Goal: Complete application form: Complete application form

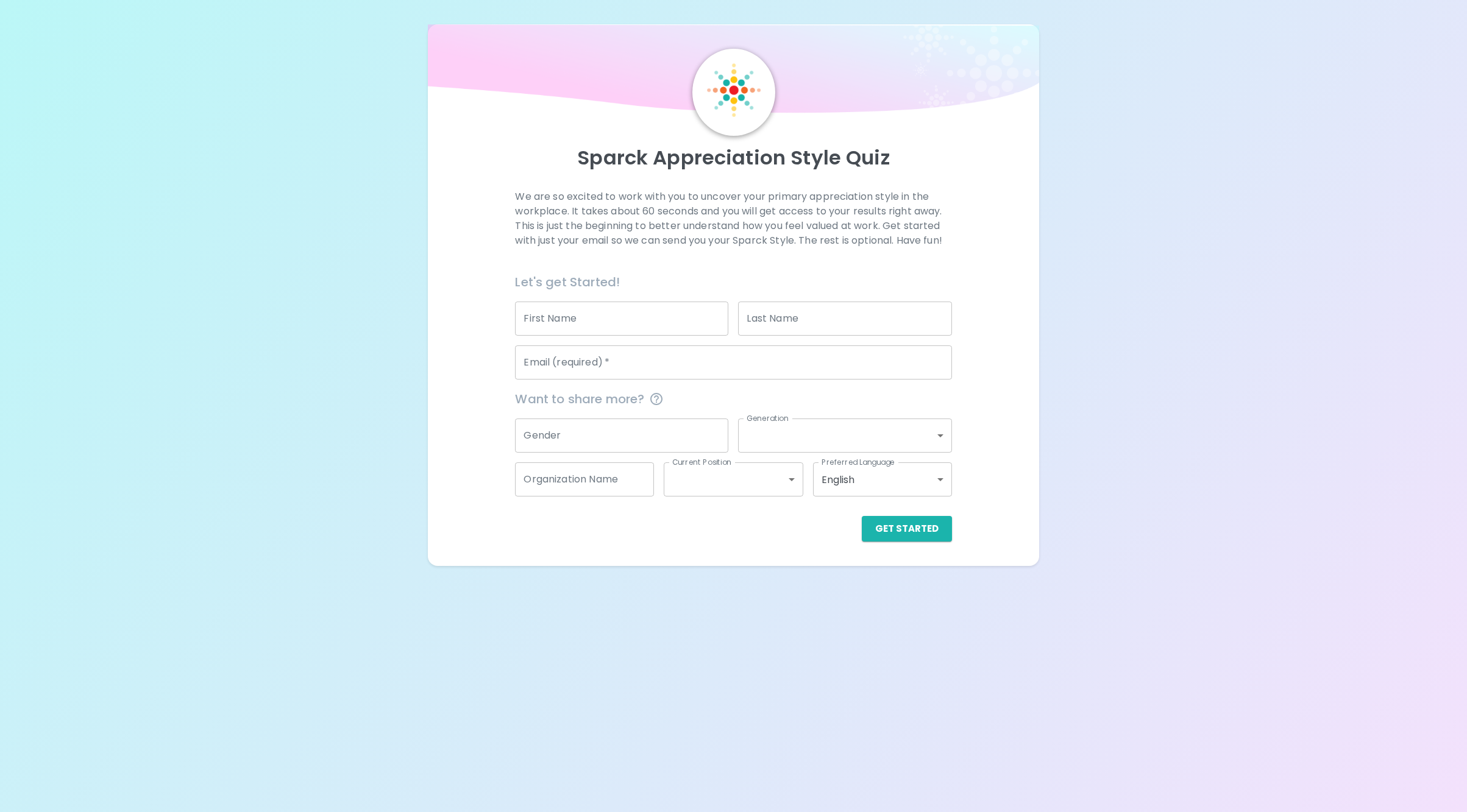
click at [324, 363] on div "Sparck Appreciation Style Quiz We are so excited to work with you to uncover yo…" at bounding box center [734, 283] width 1467 height 566
click at [733, 481] on body "Sparck Appreciation Style Quiz We are so excited to work with you to uncover yo…" at bounding box center [734, 406] width 1467 height 812
click at [724, 580] on li "Executive" at bounding box center [733, 578] width 139 height 22
type input "executive"
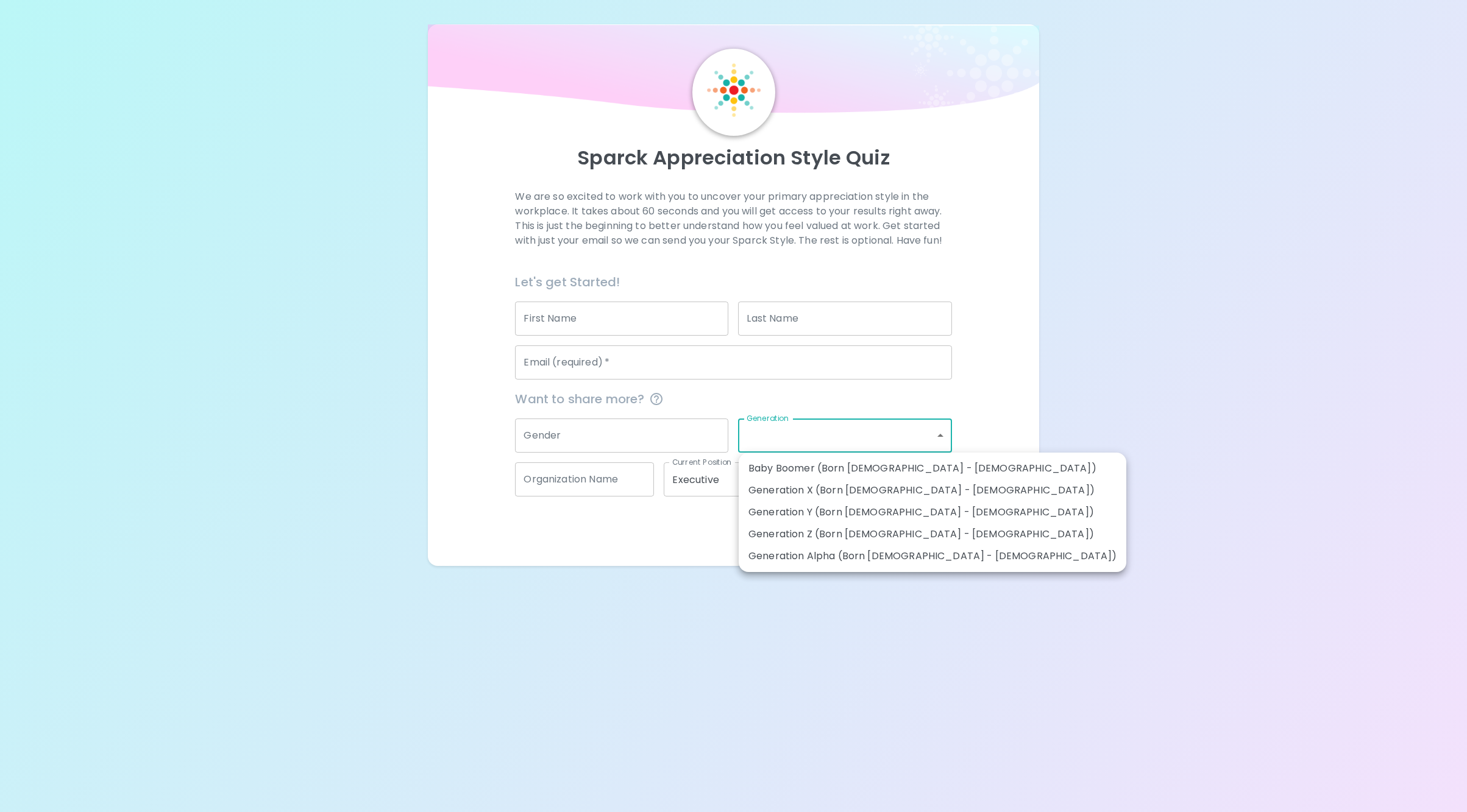
click at [776, 440] on body "Sparck Appreciation Style Quiz We are so excited to work with you to uncover yo…" at bounding box center [734, 406] width 1467 height 812
click at [868, 560] on li "Generation Alpha (Born [DEMOGRAPHIC_DATA] - [DEMOGRAPHIC_DATA])" at bounding box center [932, 556] width 388 height 22
type input "generation_alpha"
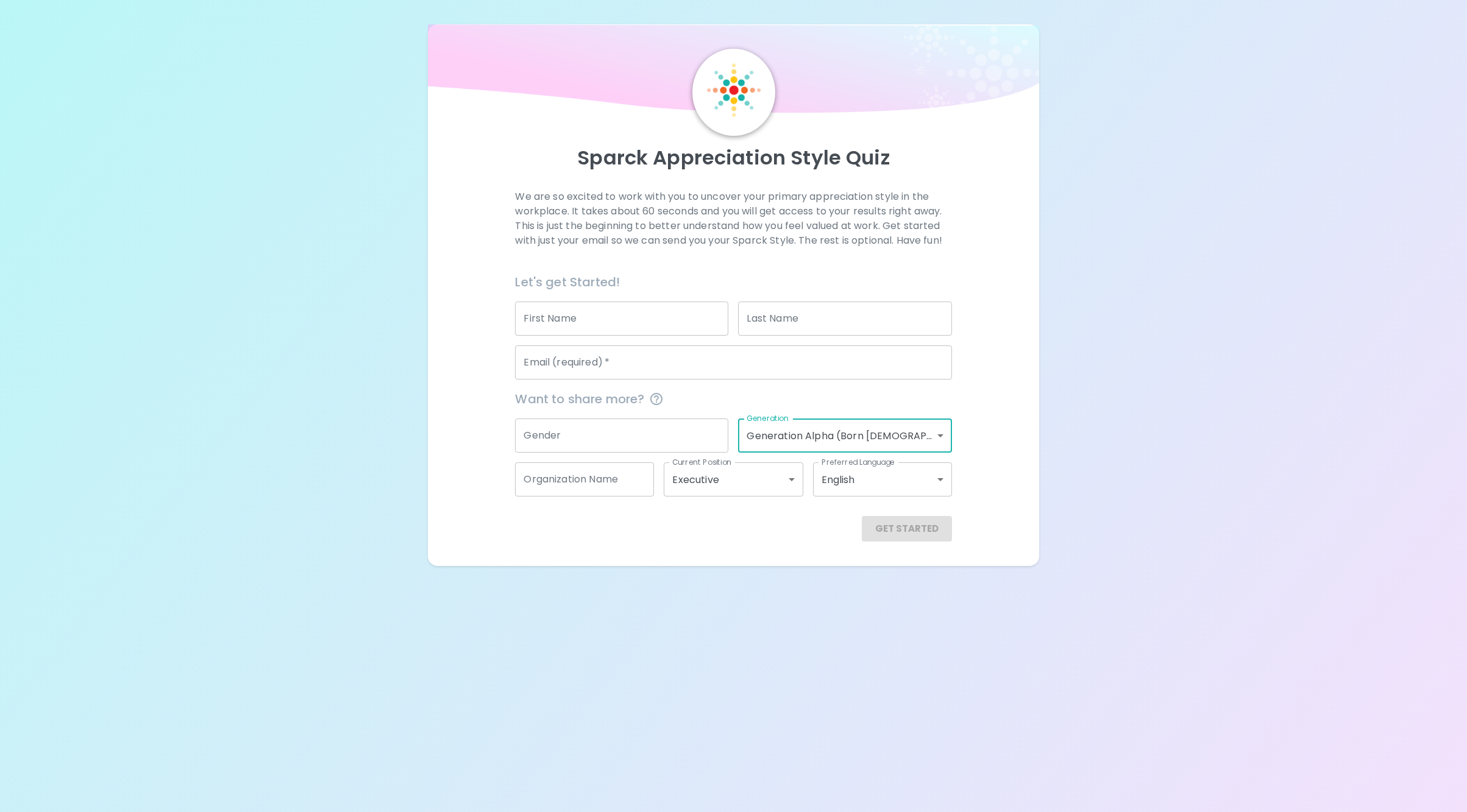
click at [627, 365] on input "Email (required)   *" at bounding box center [733, 362] width 436 height 34
click at [566, 322] on input "First Name" at bounding box center [622, 318] width 213 height 34
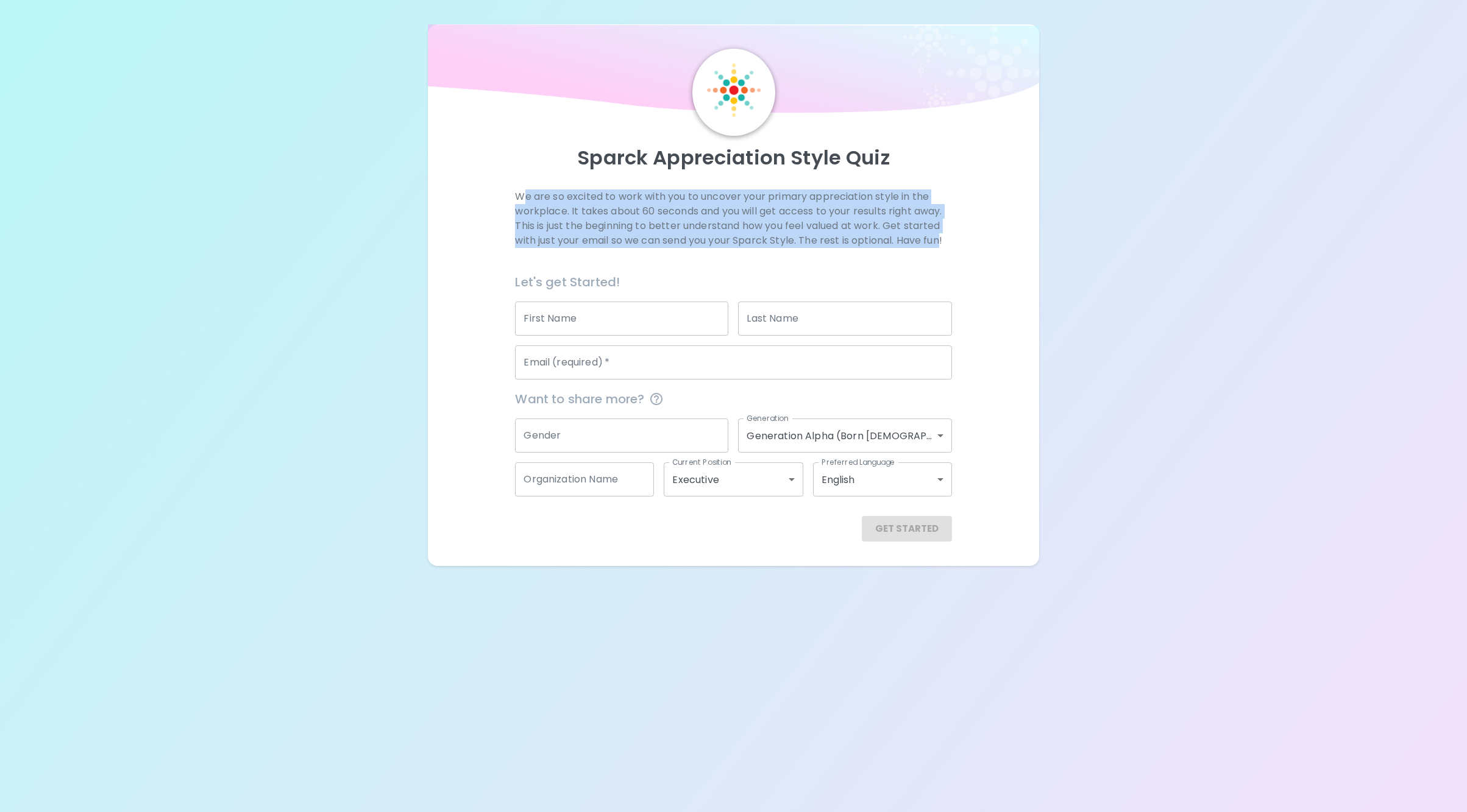
drag, startPoint x: 522, startPoint y: 196, endPoint x: 945, endPoint y: 238, distance: 425.1
click at [945, 238] on p "We are so excited to work with you to uncover your primary appreciation style i…" at bounding box center [733, 219] width 436 height 58
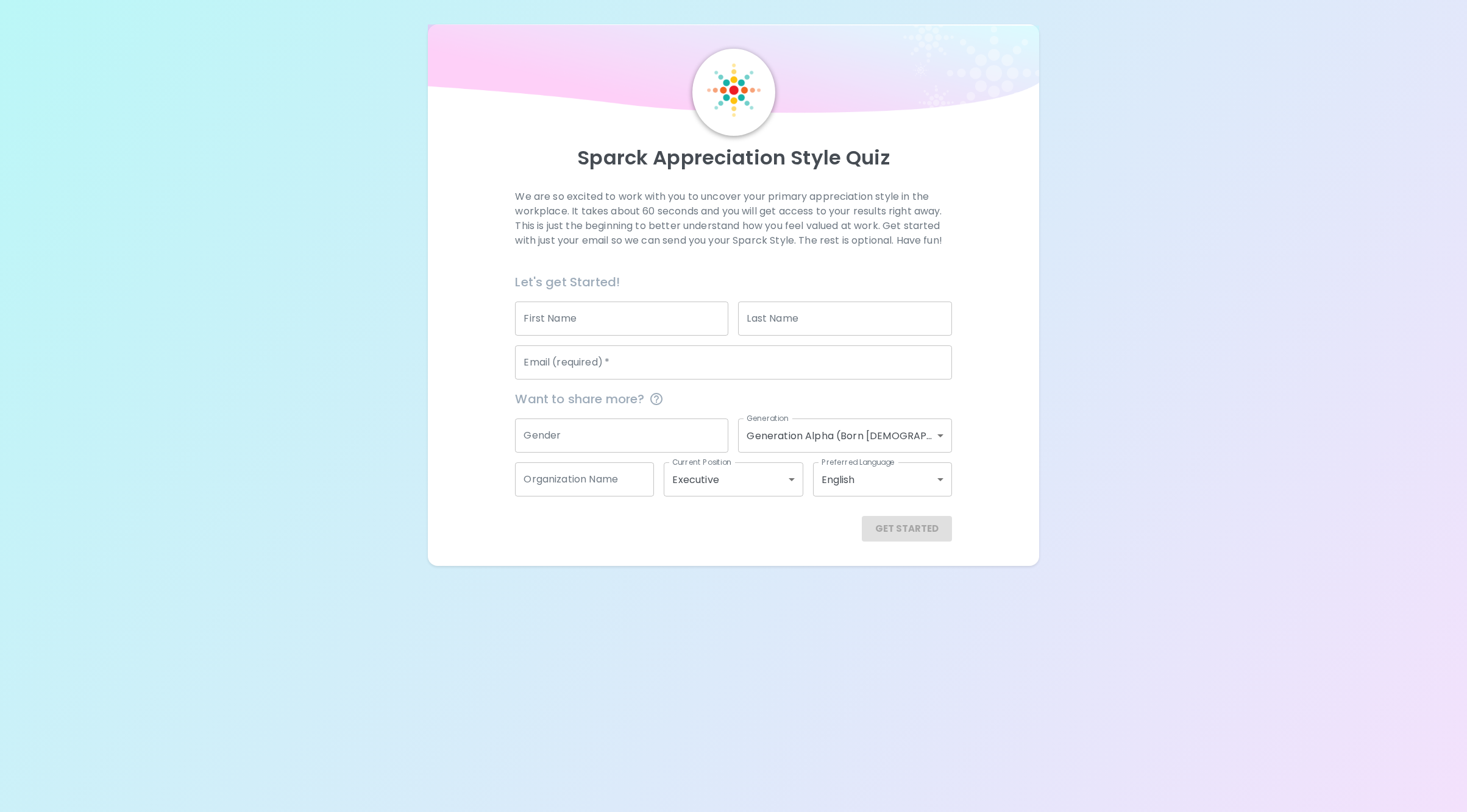
click at [556, 325] on input "First Name" at bounding box center [622, 318] width 213 height 34
type input "Draku"
type input "d"
type input "KUD"
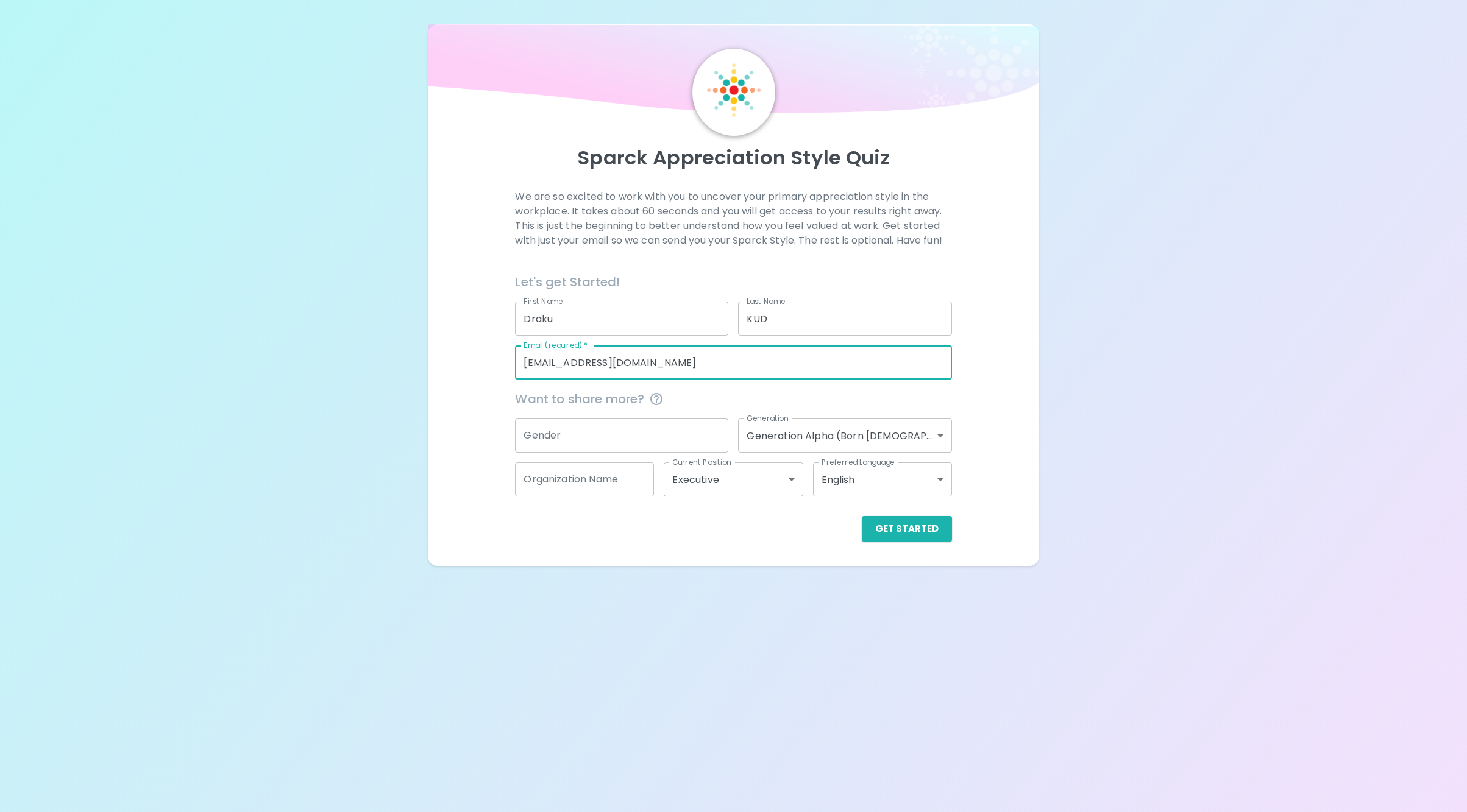
type input "[EMAIL_ADDRESS][DOMAIN_NAME]"
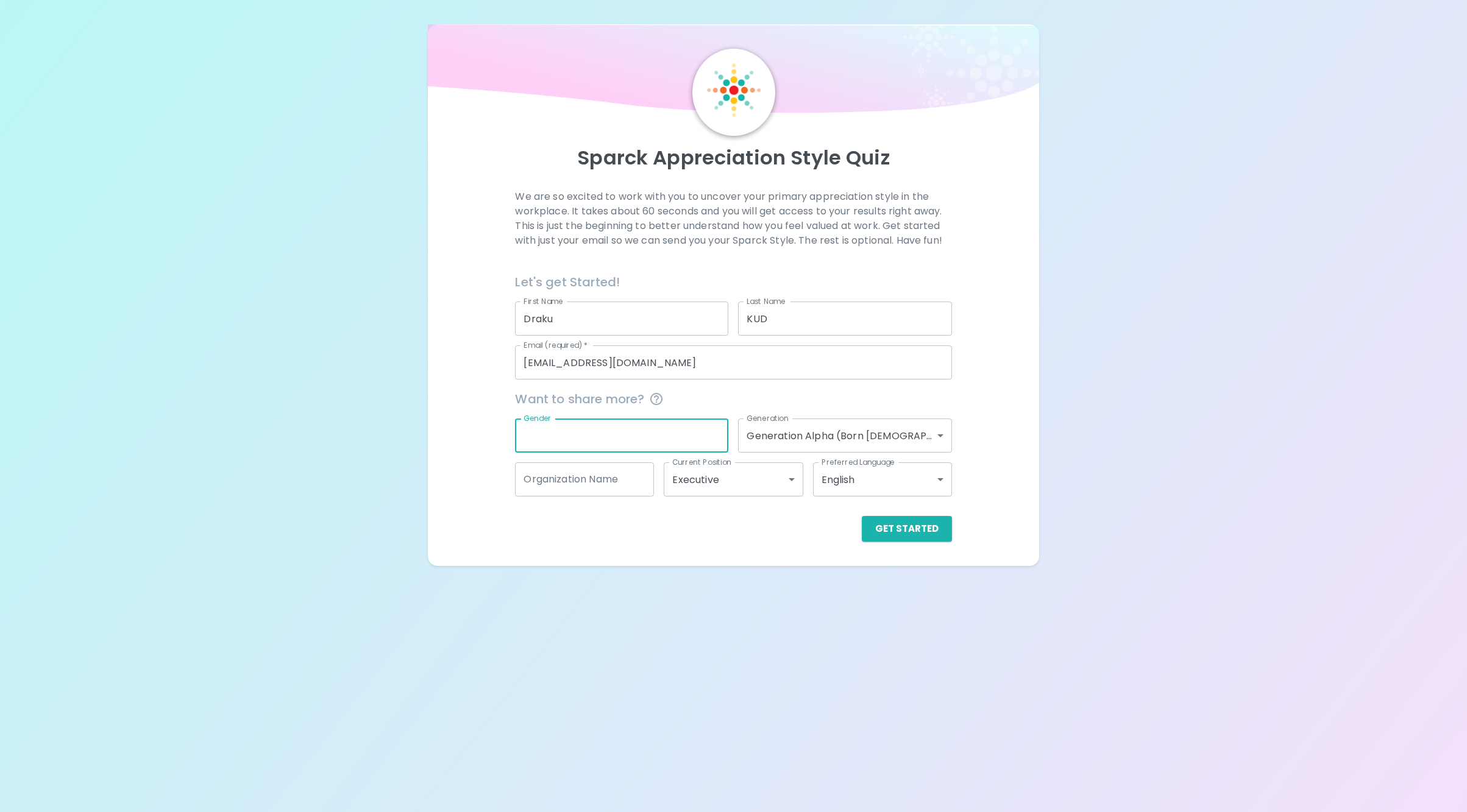
click at [528, 425] on input "Gender" at bounding box center [622, 435] width 213 height 34
click at [531, 428] on input "Gender" at bounding box center [622, 435] width 213 height 34
type input "[DEMOGRAPHIC_DATA]"
type input "Foxtail Renovacations"
click at [912, 531] on button "Get Started" at bounding box center [906, 529] width 90 height 26
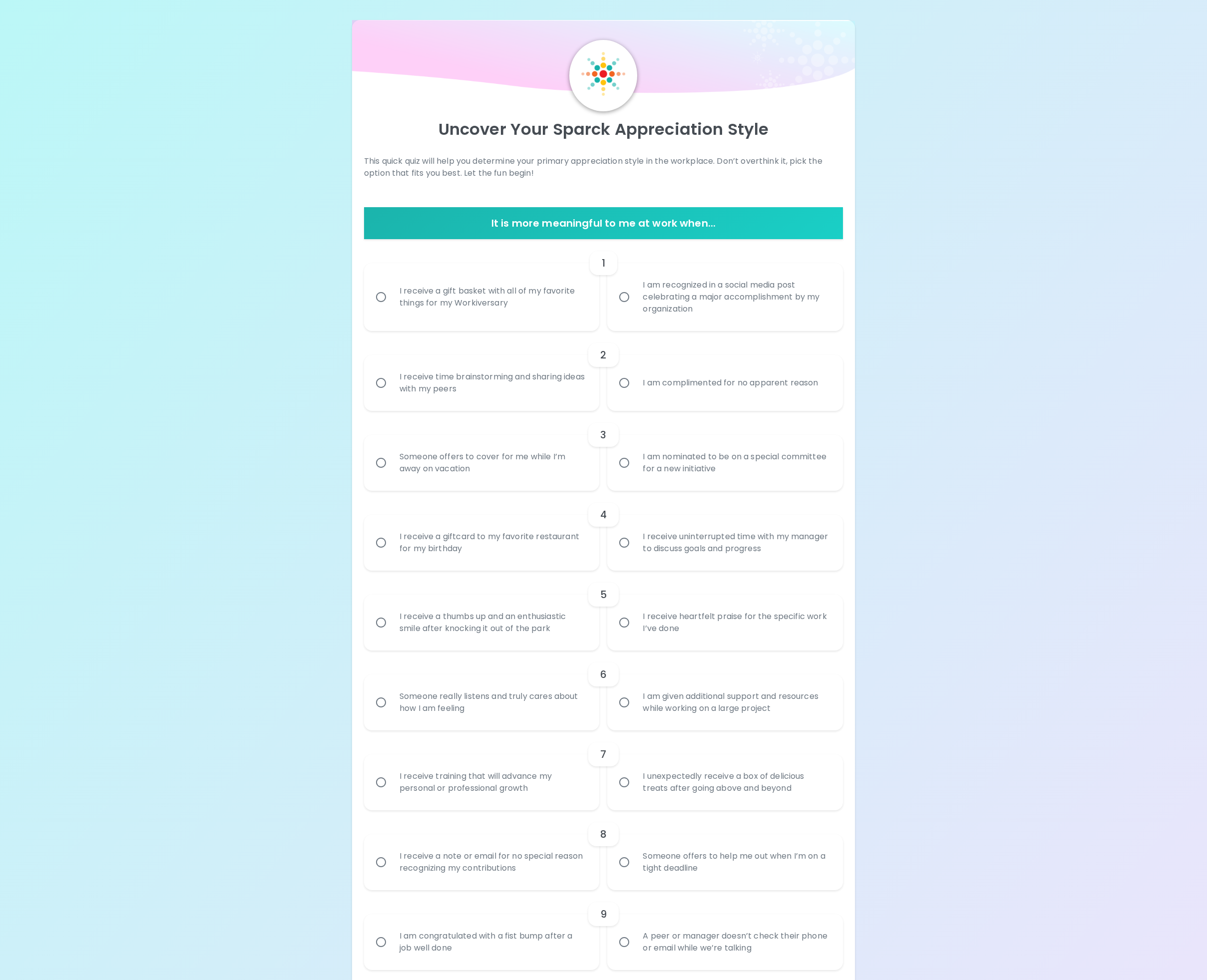
click at [376, 293] on input "I receive a gift basket with all of my favorite things for my Workiversary" at bounding box center [381, 297] width 21 height 21
radio input "true"
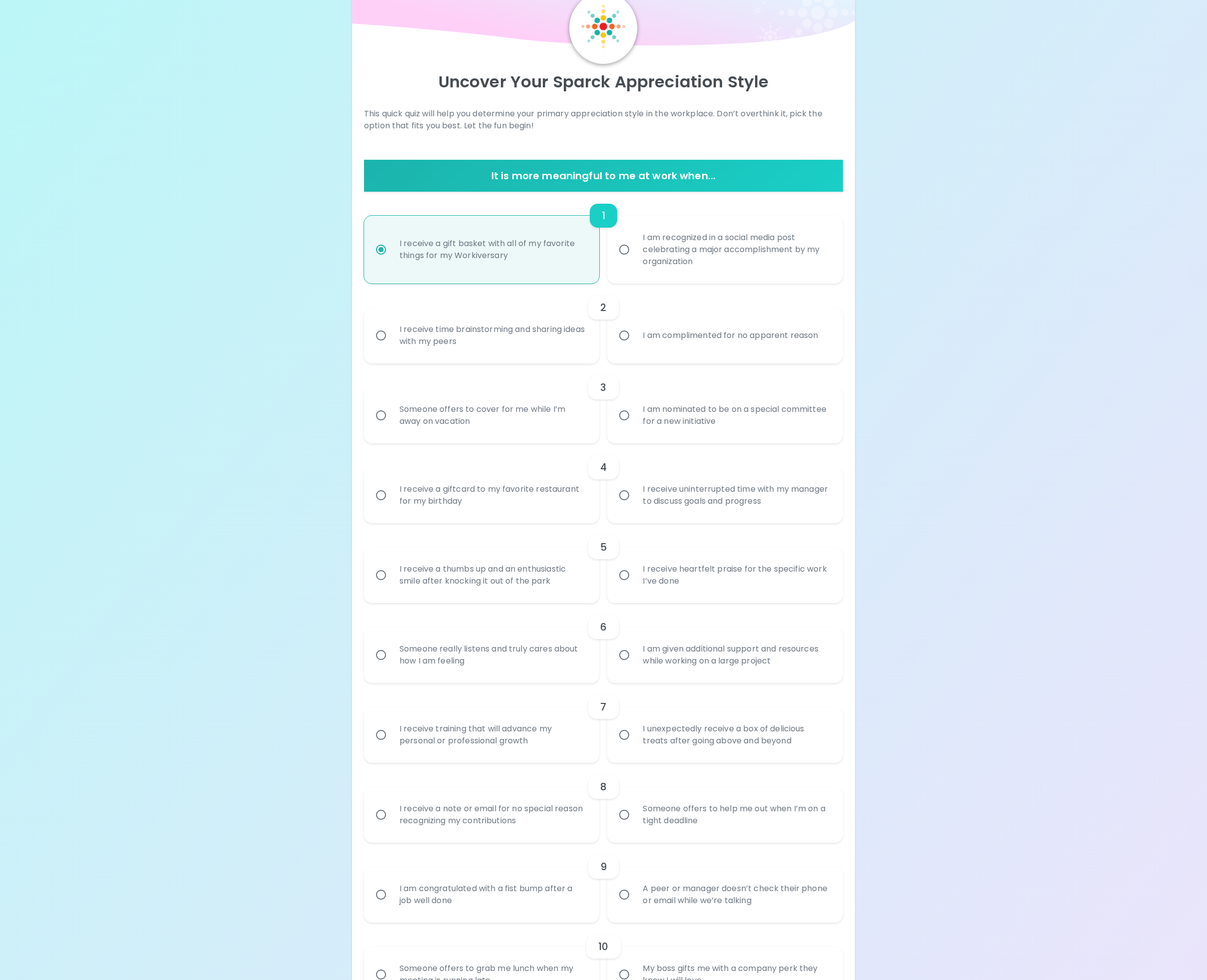
scroll to position [80, 0]
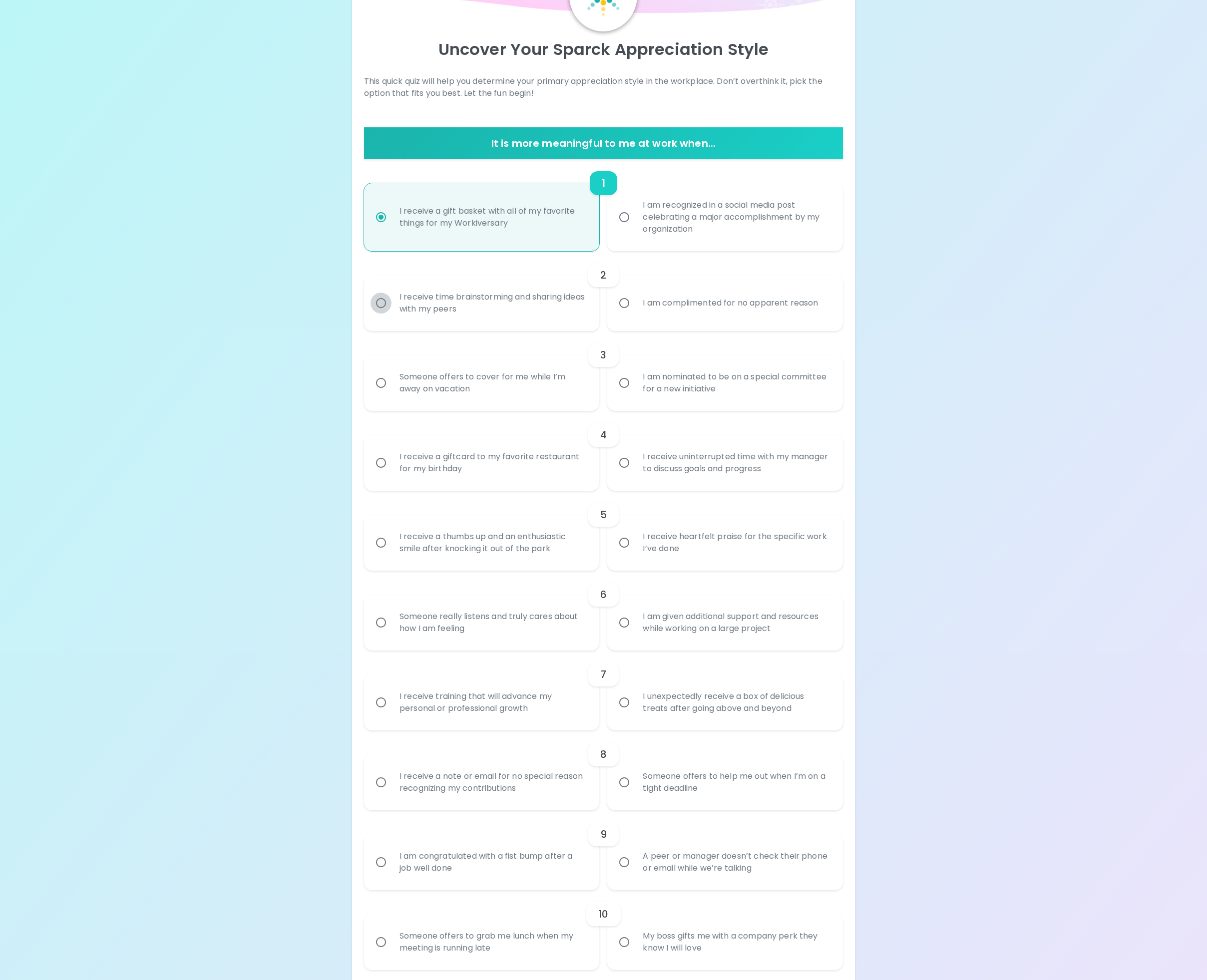
click at [379, 301] on input "I receive time brainstorming and sharing ideas with my peers" at bounding box center [381, 303] width 21 height 21
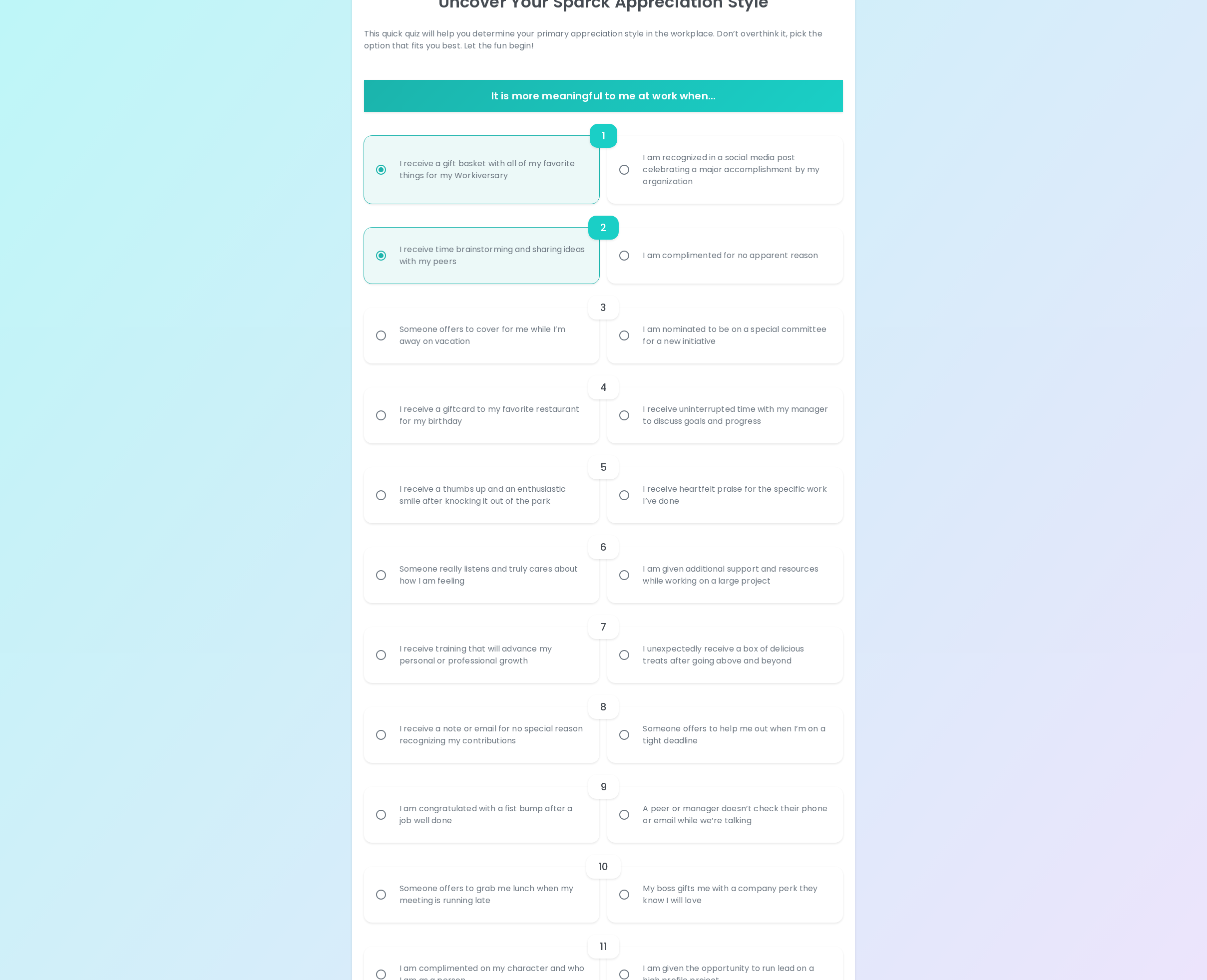
scroll to position [160, 0]
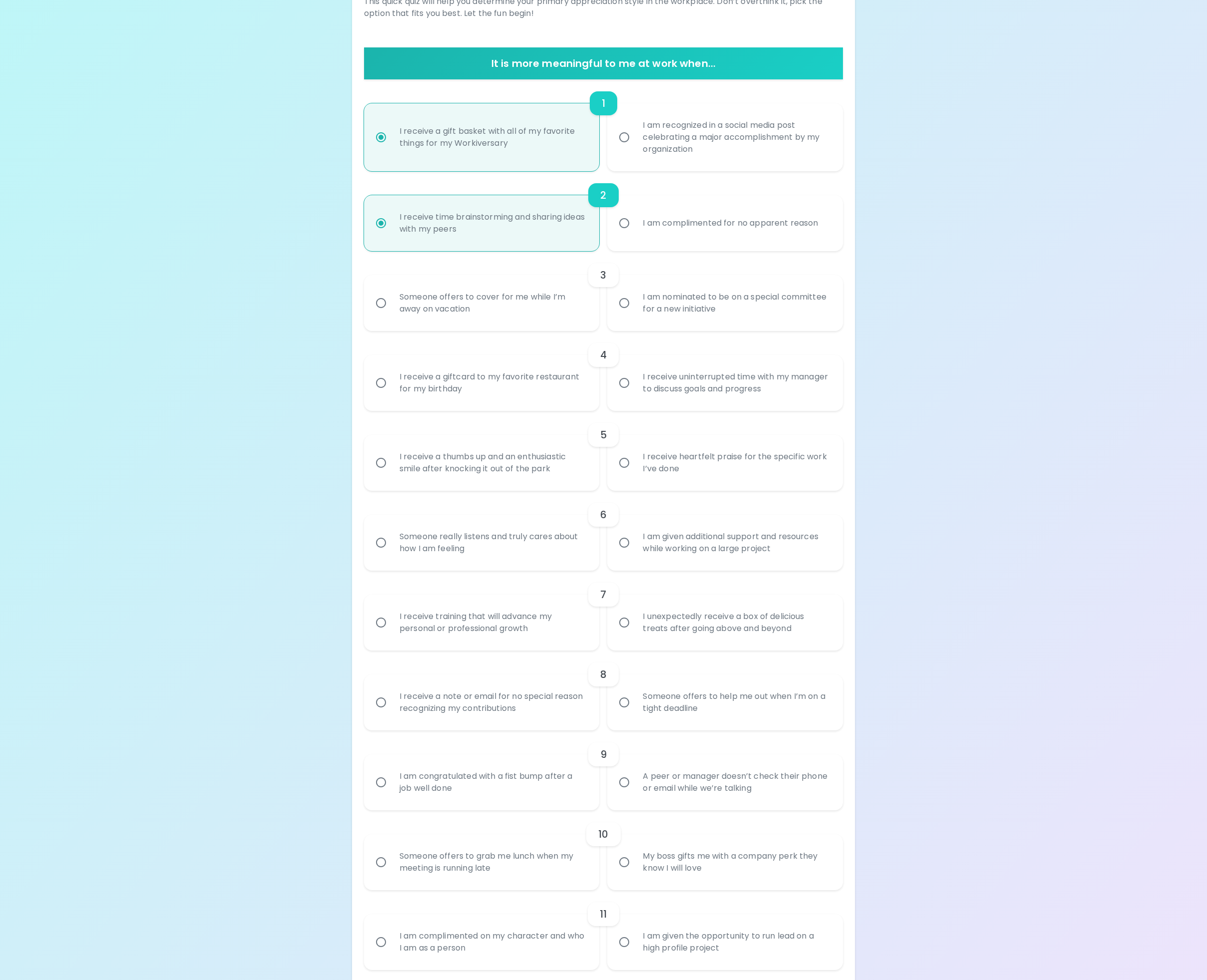
radio input "true"
click at [388, 298] on input "Someone offers to cover for me while I’m away on vacation" at bounding box center [381, 303] width 21 height 21
radio input "false"
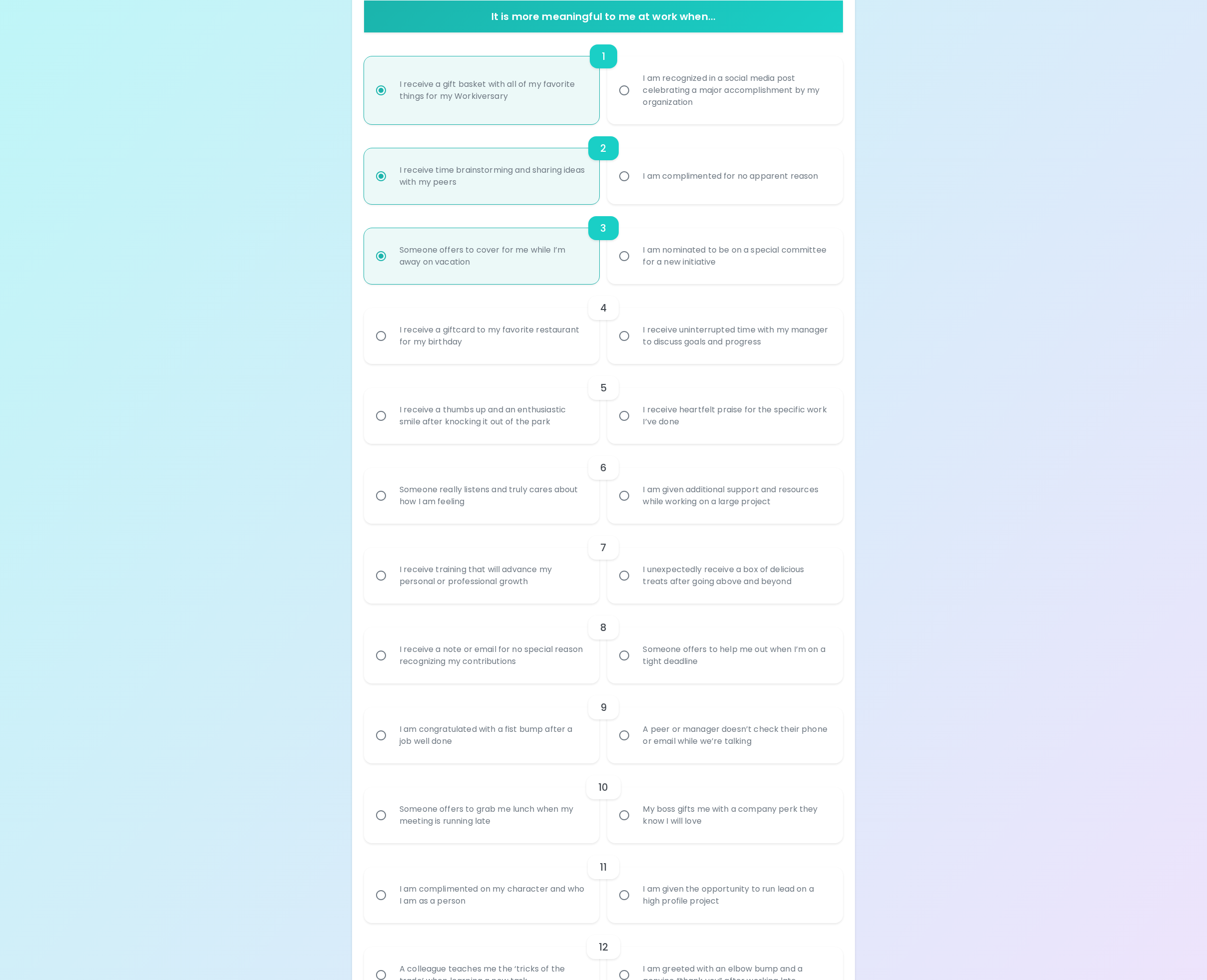
scroll to position [239, 0]
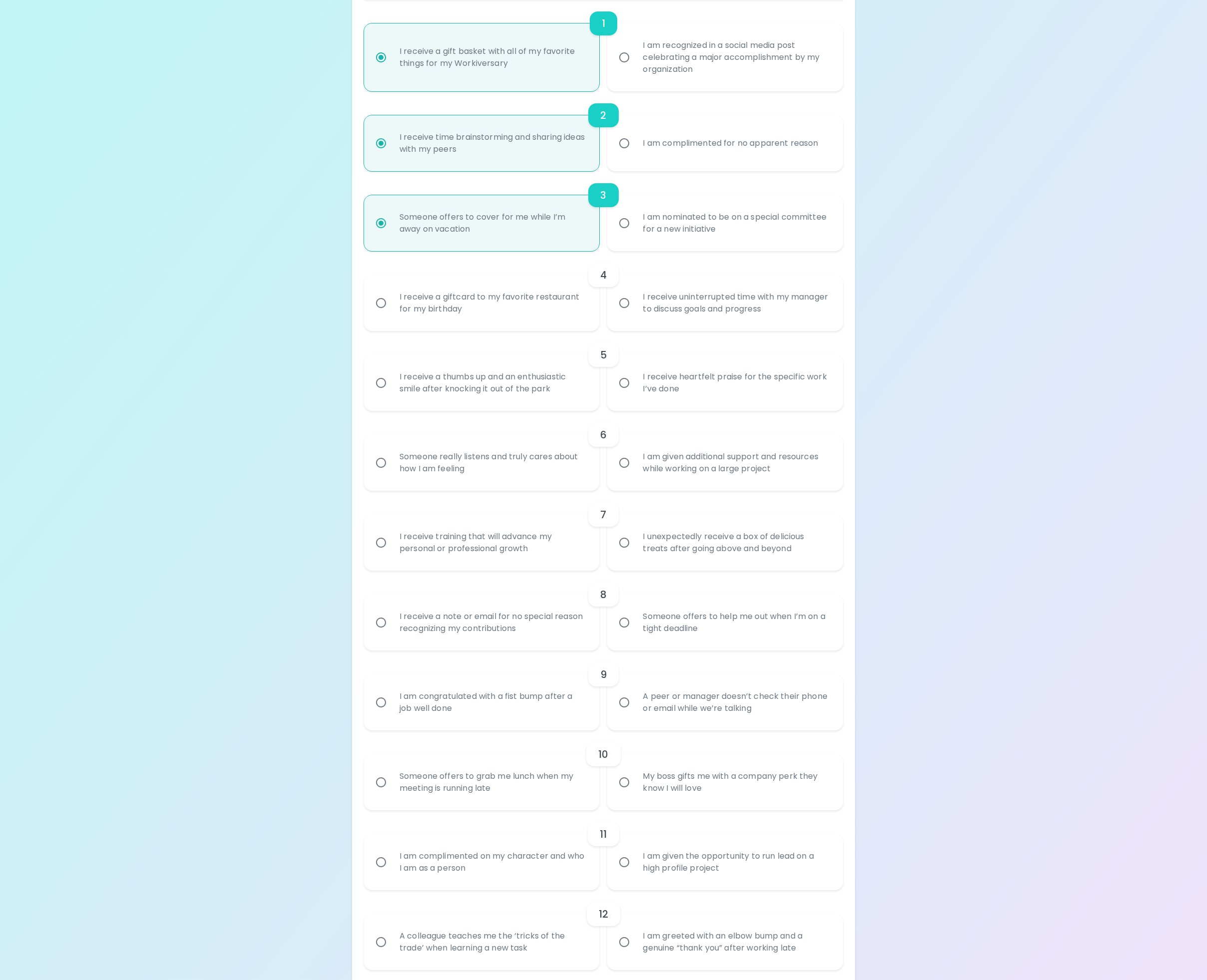
radio input "true"
click at [384, 302] on input "I receive a giftcard to my favorite restaurant for my birthday" at bounding box center [381, 303] width 21 height 21
radio input "false"
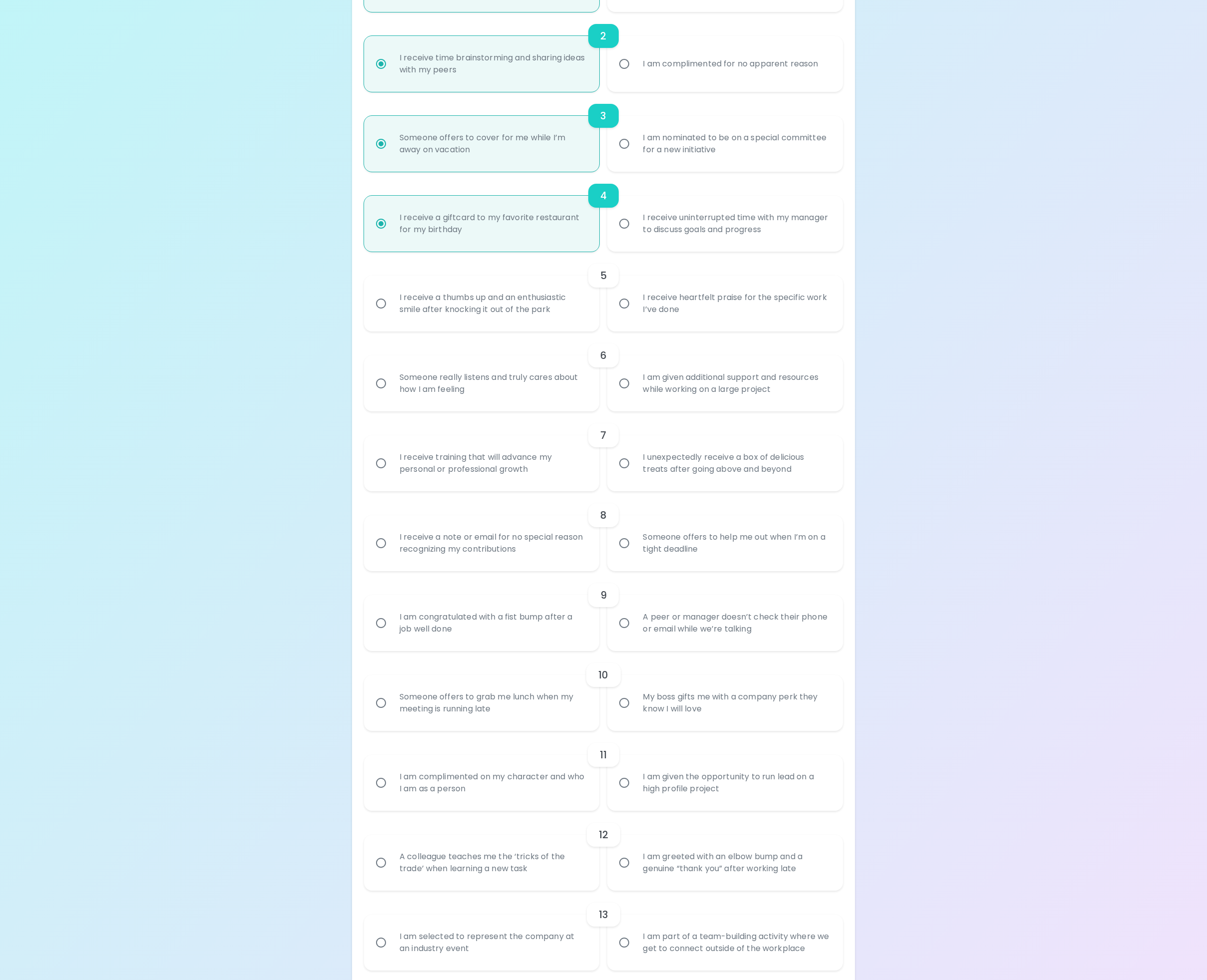
scroll to position [320, 0]
radio input "true"
click at [629, 224] on input "I receive uninterrupted time with my manager to discuss goals and progress" at bounding box center [624, 223] width 21 height 21
radio input "false"
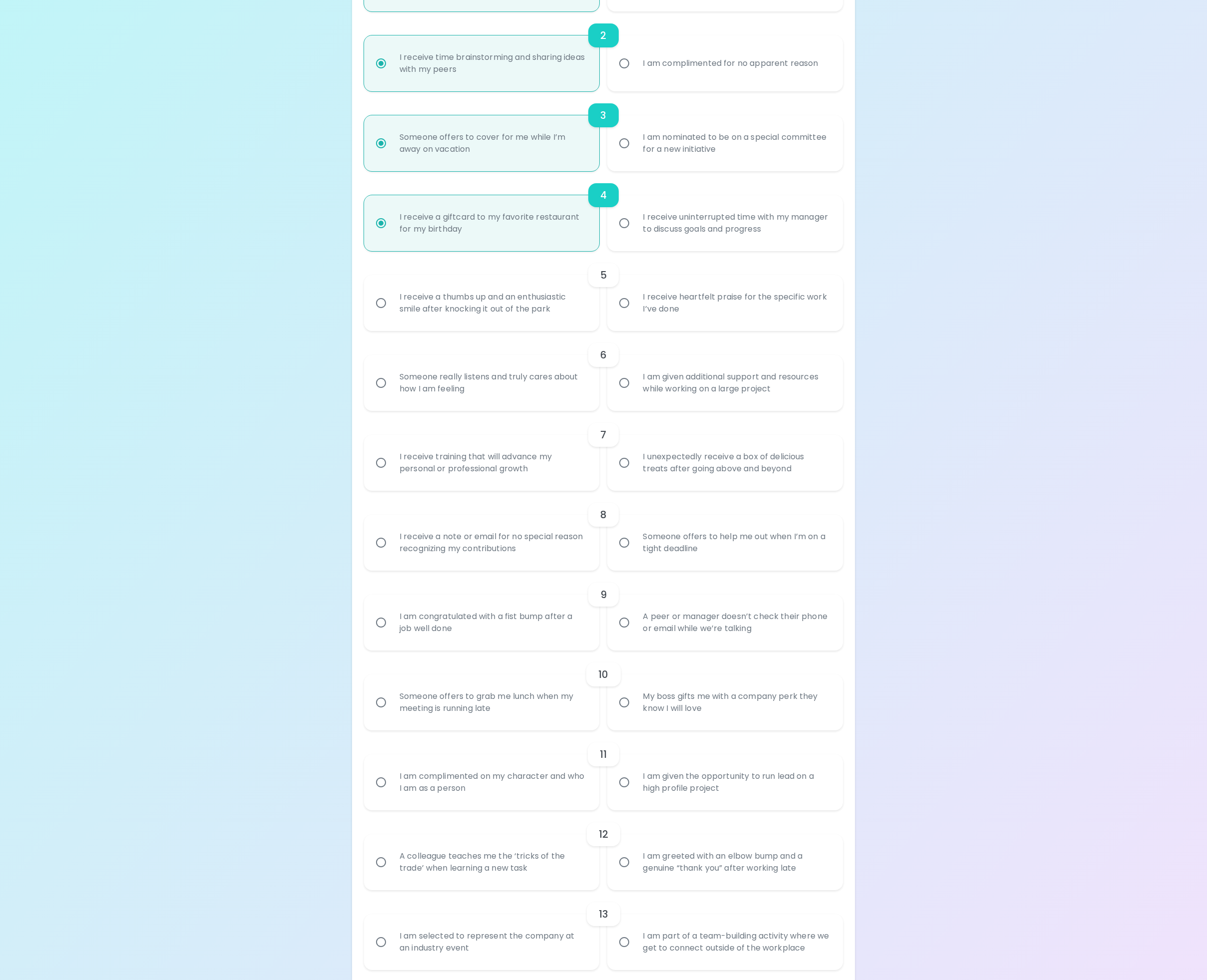
radio input "true"
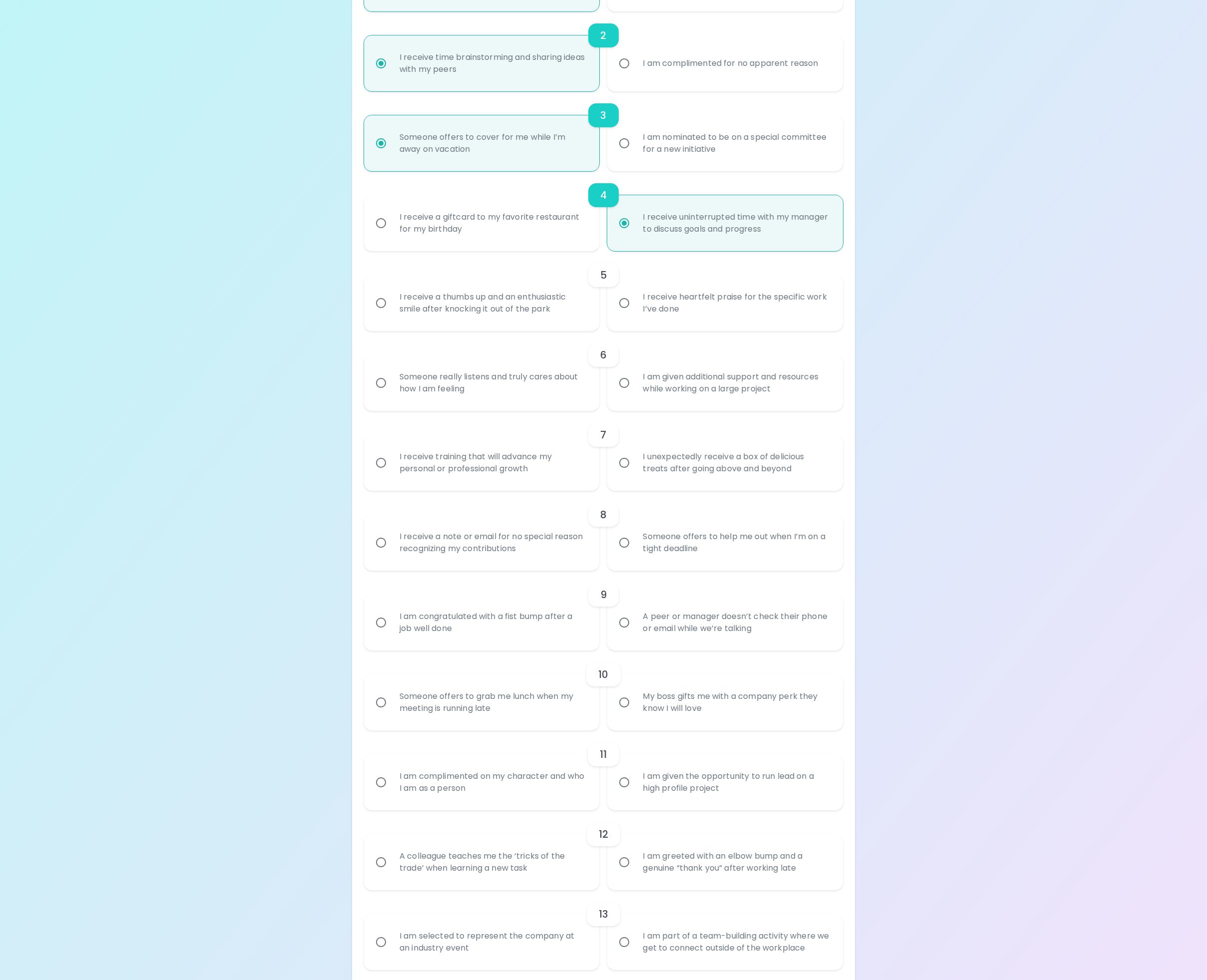
radio input "true"
click at [625, 304] on input "I receive heartfelt praise for the specific work I’ve done" at bounding box center [624, 303] width 21 height 21
radio input "false"
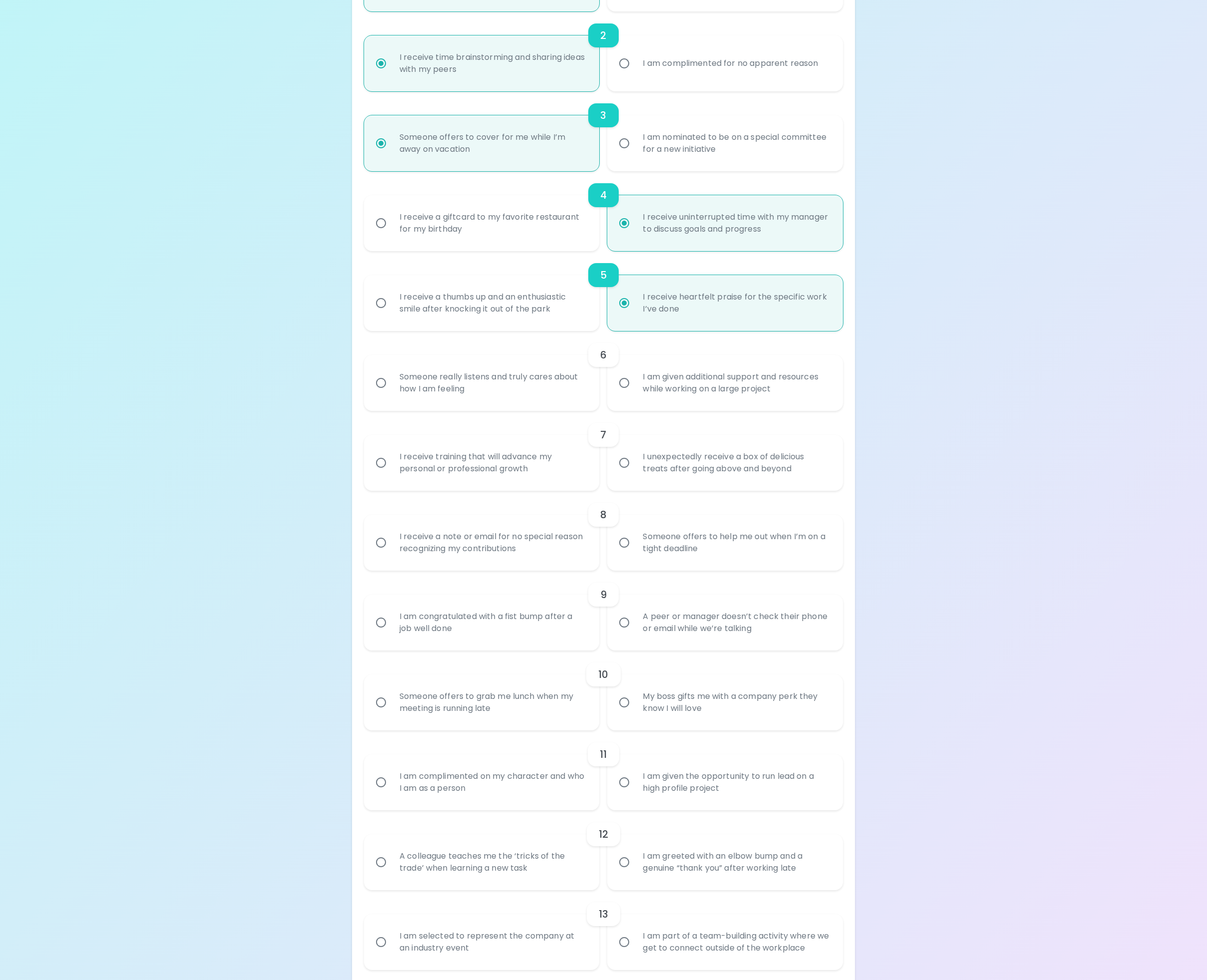
scroll to position [400, 0]
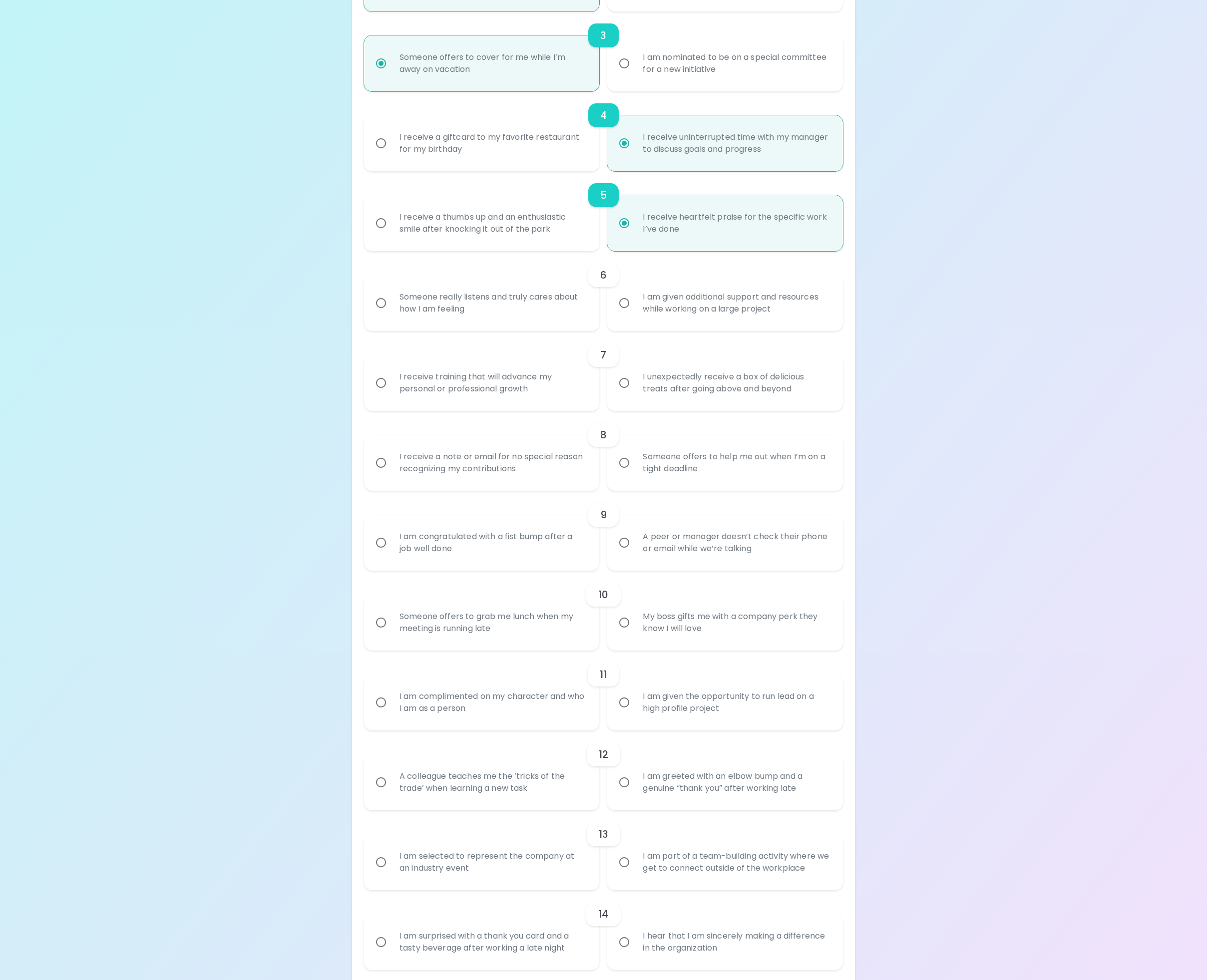
radio input "true"
click at [386, 300] on input "Someone really listens and truly cares about how I am feeling" at bounding box center [381, 303] width 21 height 21
radio input "false"
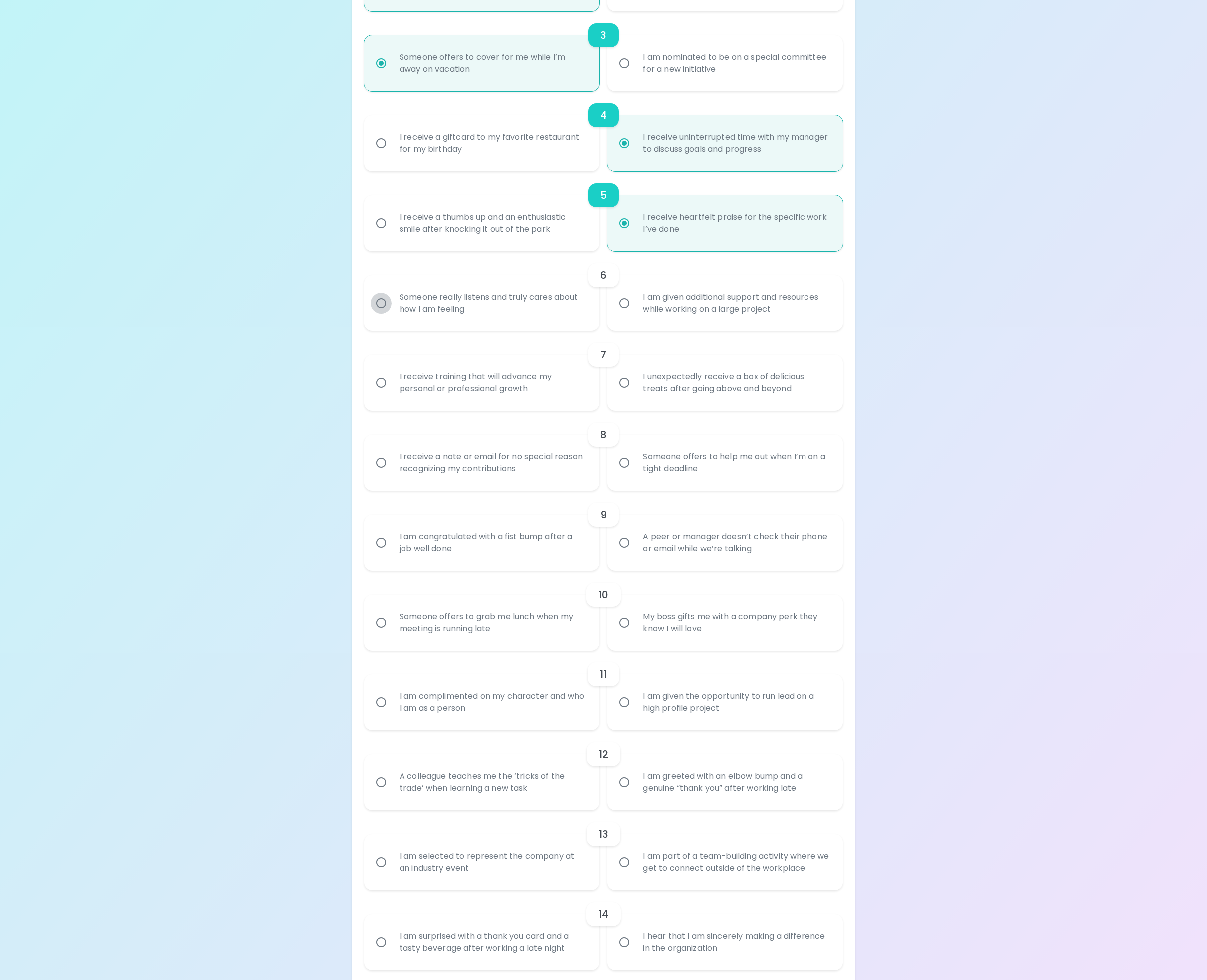
radio input "false"
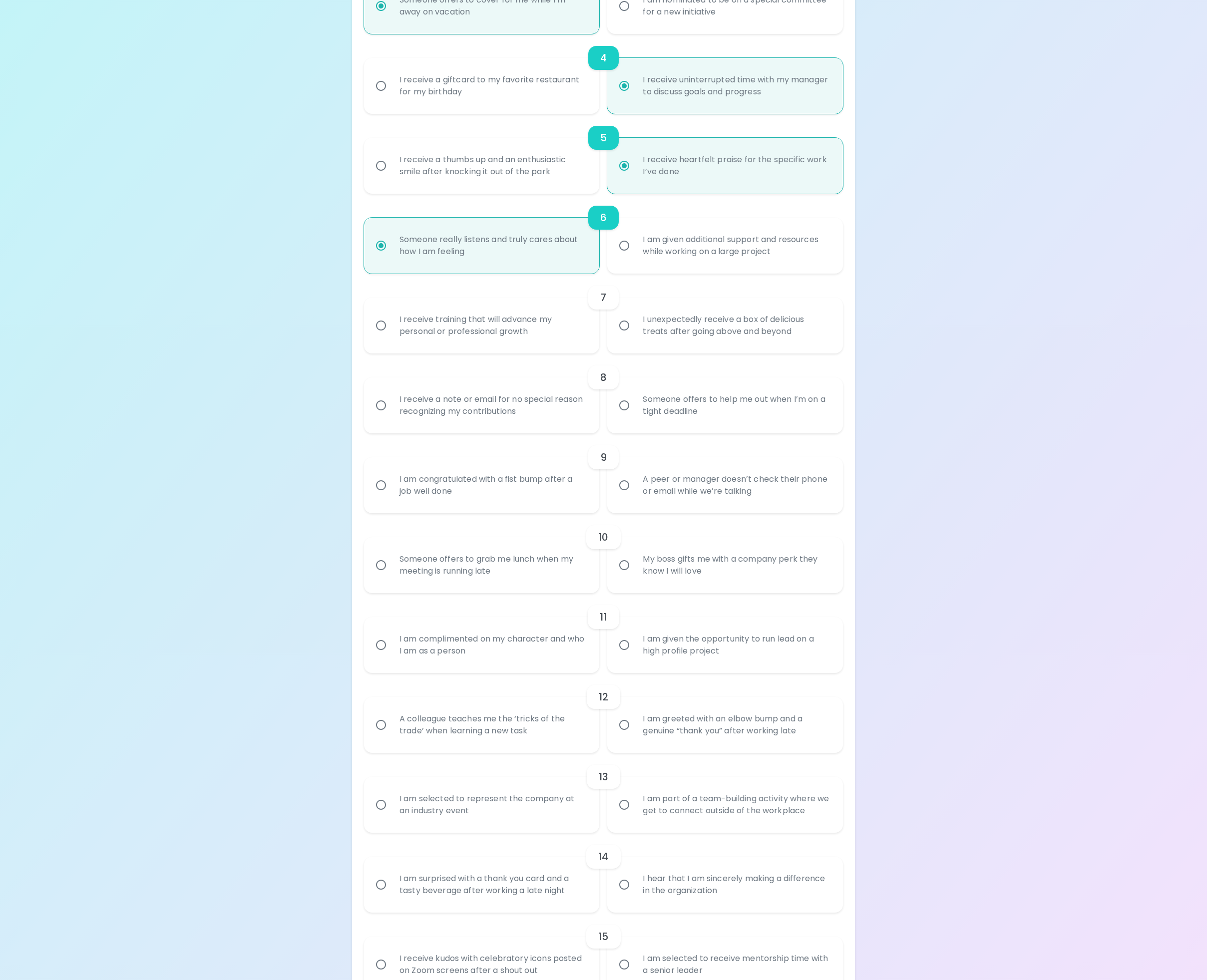
scroll to position [479, 0]
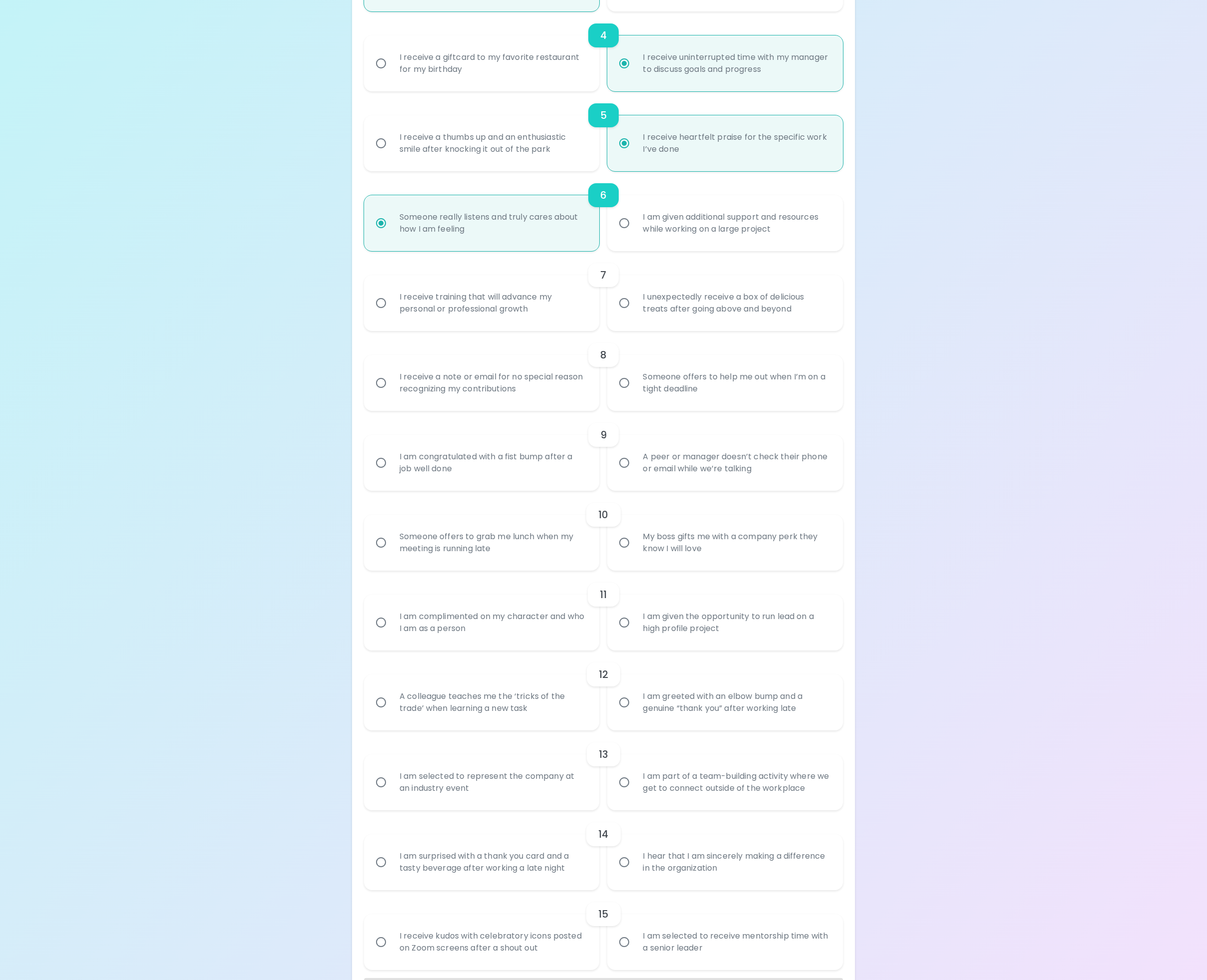
radio input "true"
click at [381, 302] on input "I receive training that will advance my personal or professional growth" at bounding box center [381, 303] width 21 height 21
radio input "false"
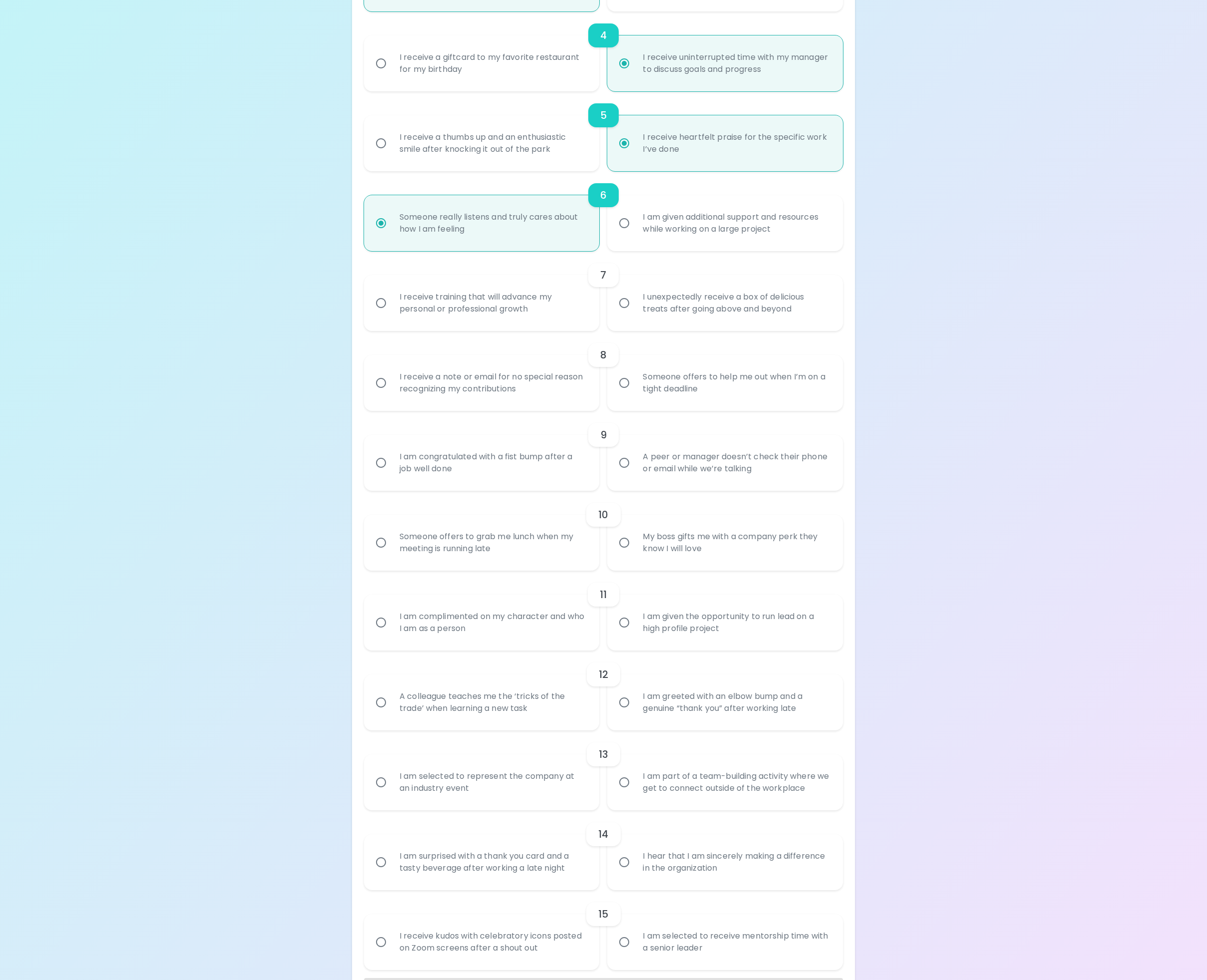
radio input "false"
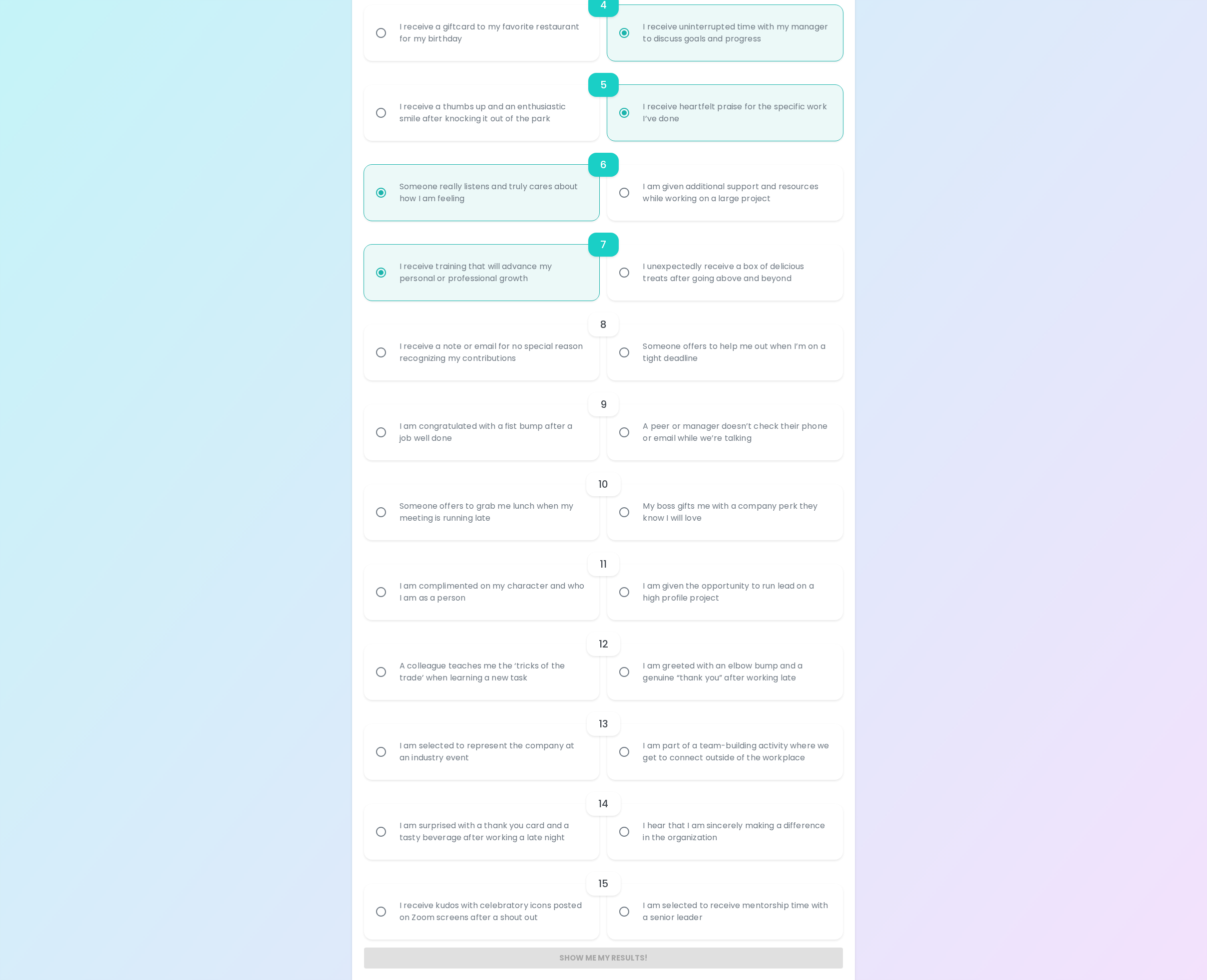
scroll to position [519, 0]
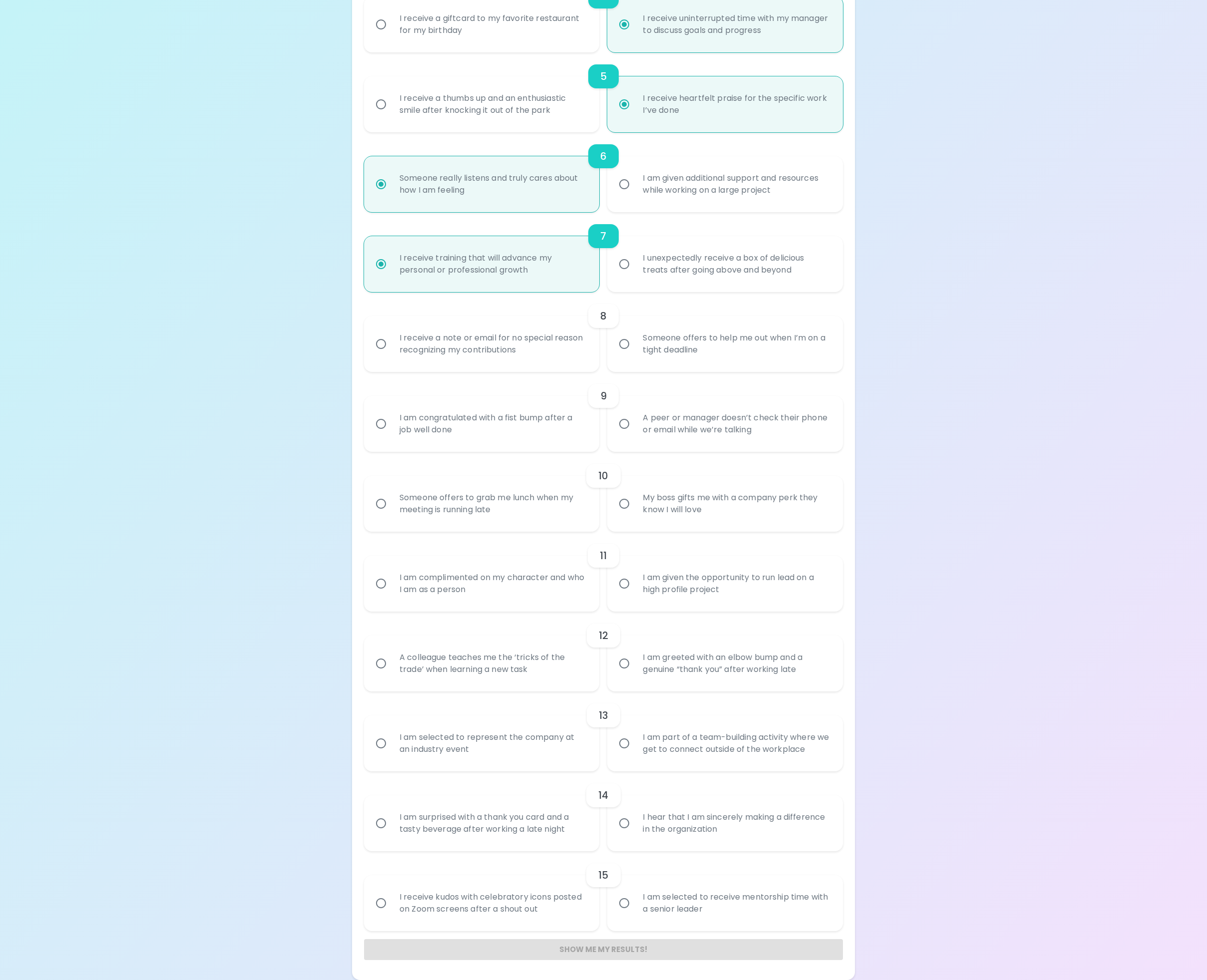
radio input "true"
drag, startPoint x: 622, startPoint y: 424, endPoint x: 597, endPoint y: 448, distance: 34.7
click at [623, 424] on input "A peer or manager doesn’t check their phone or email while we’re talking" at bounding box center [624, 423] width 21 height 21
radio input "false"
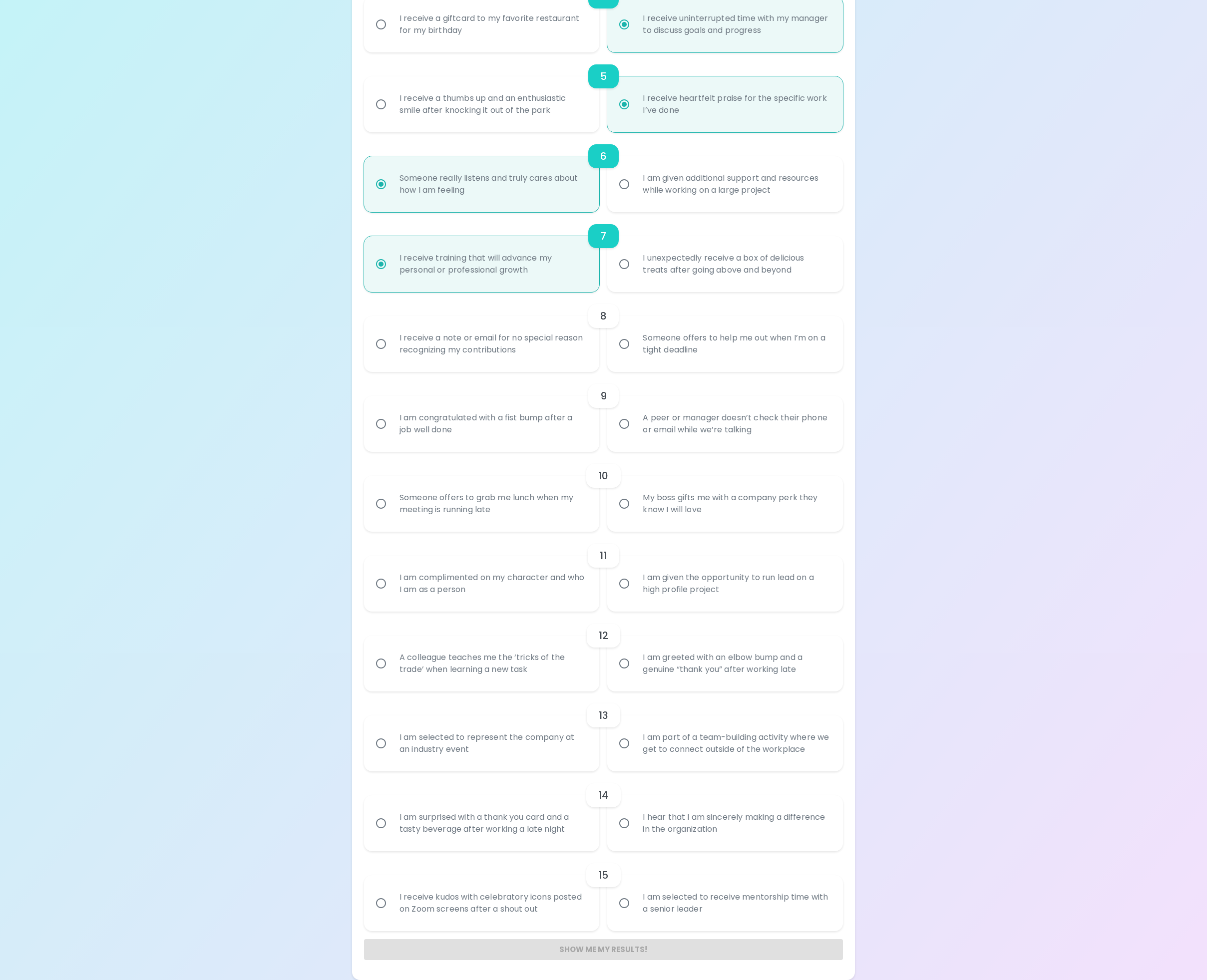
radio input "false"
radio input "true"
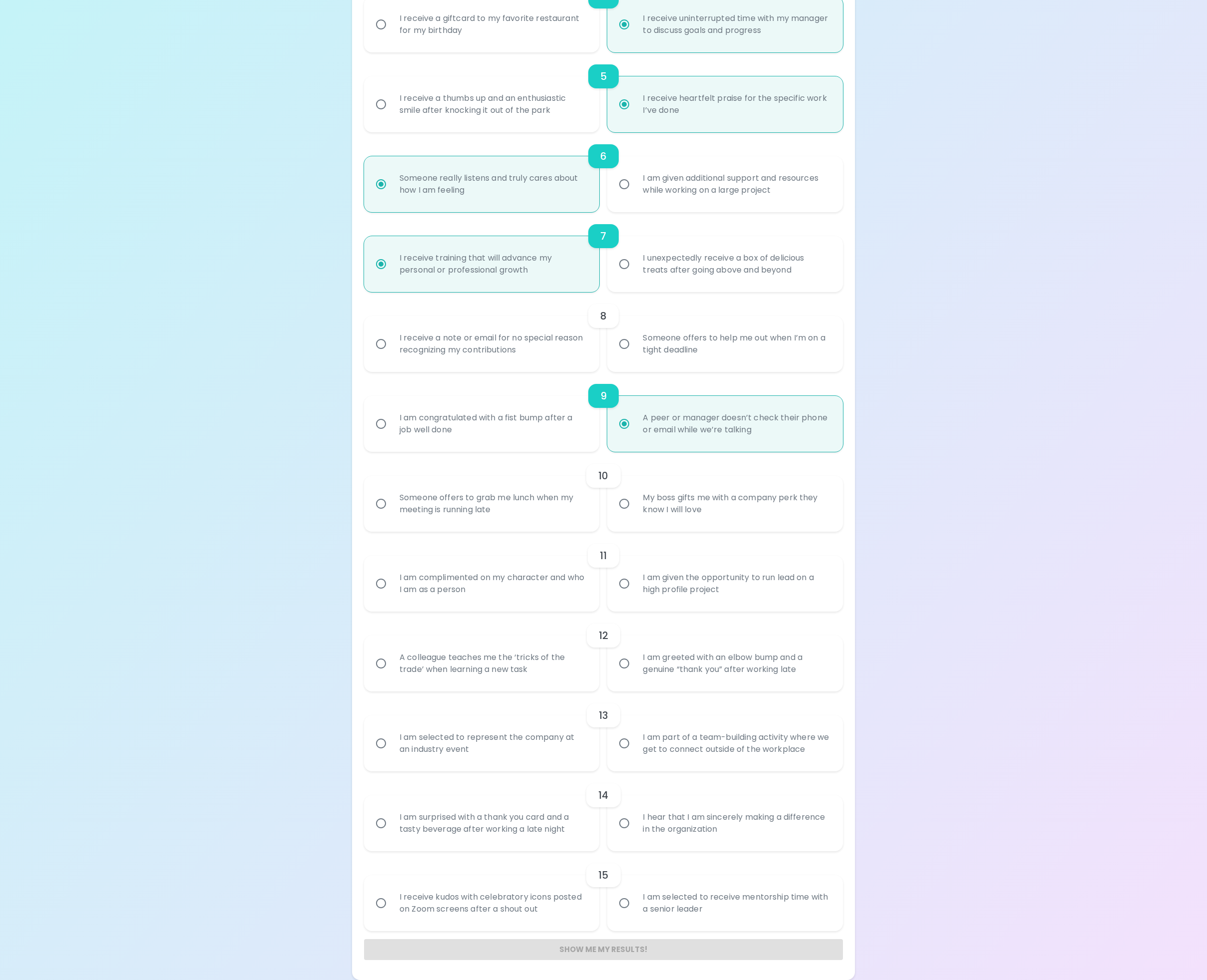
click at [382, 501] on input "Someone offers to grab me lunch when my meeting is running late" at bounding box center [381, 504] width 21 height 21
radio input "false"
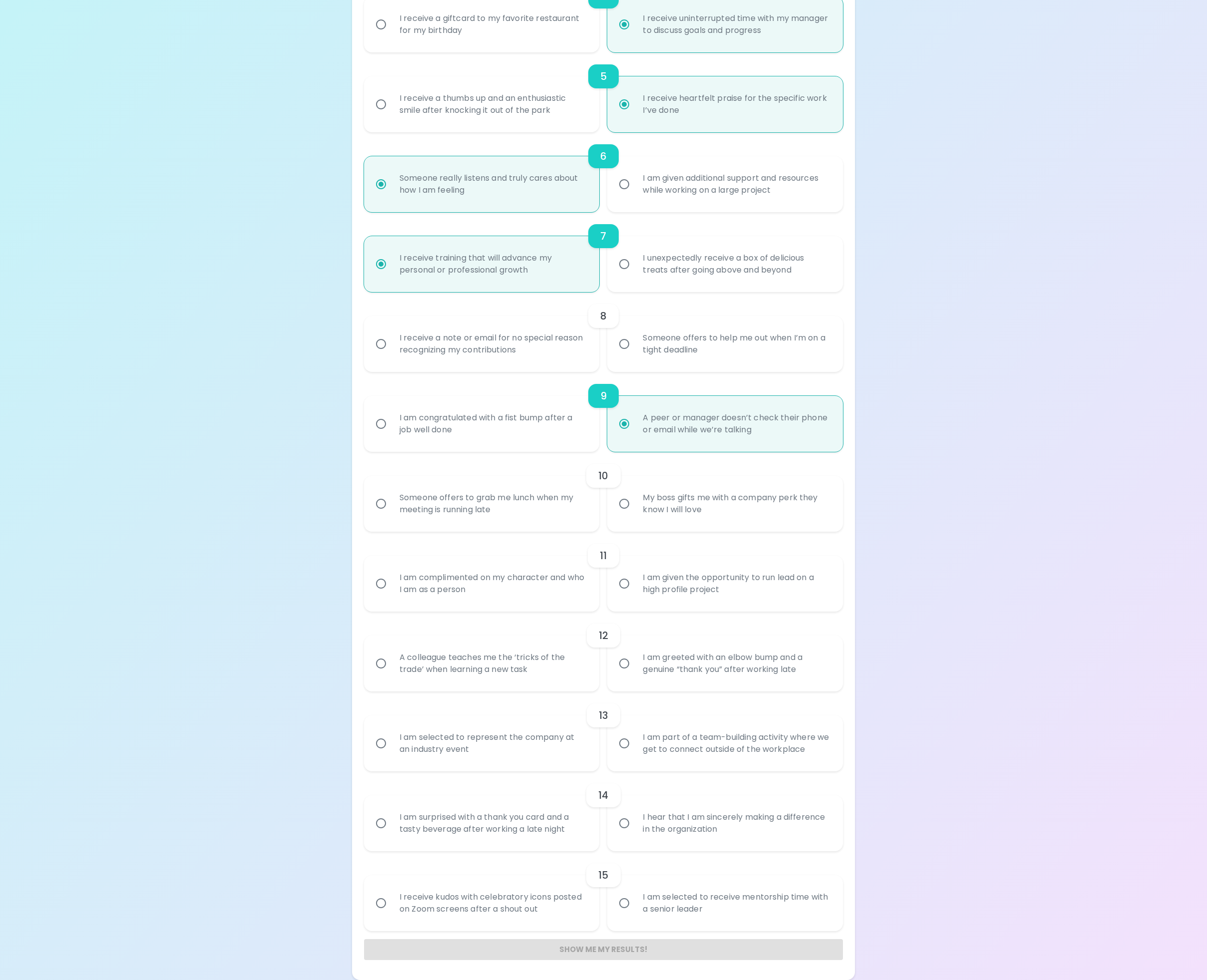
radio input "false"
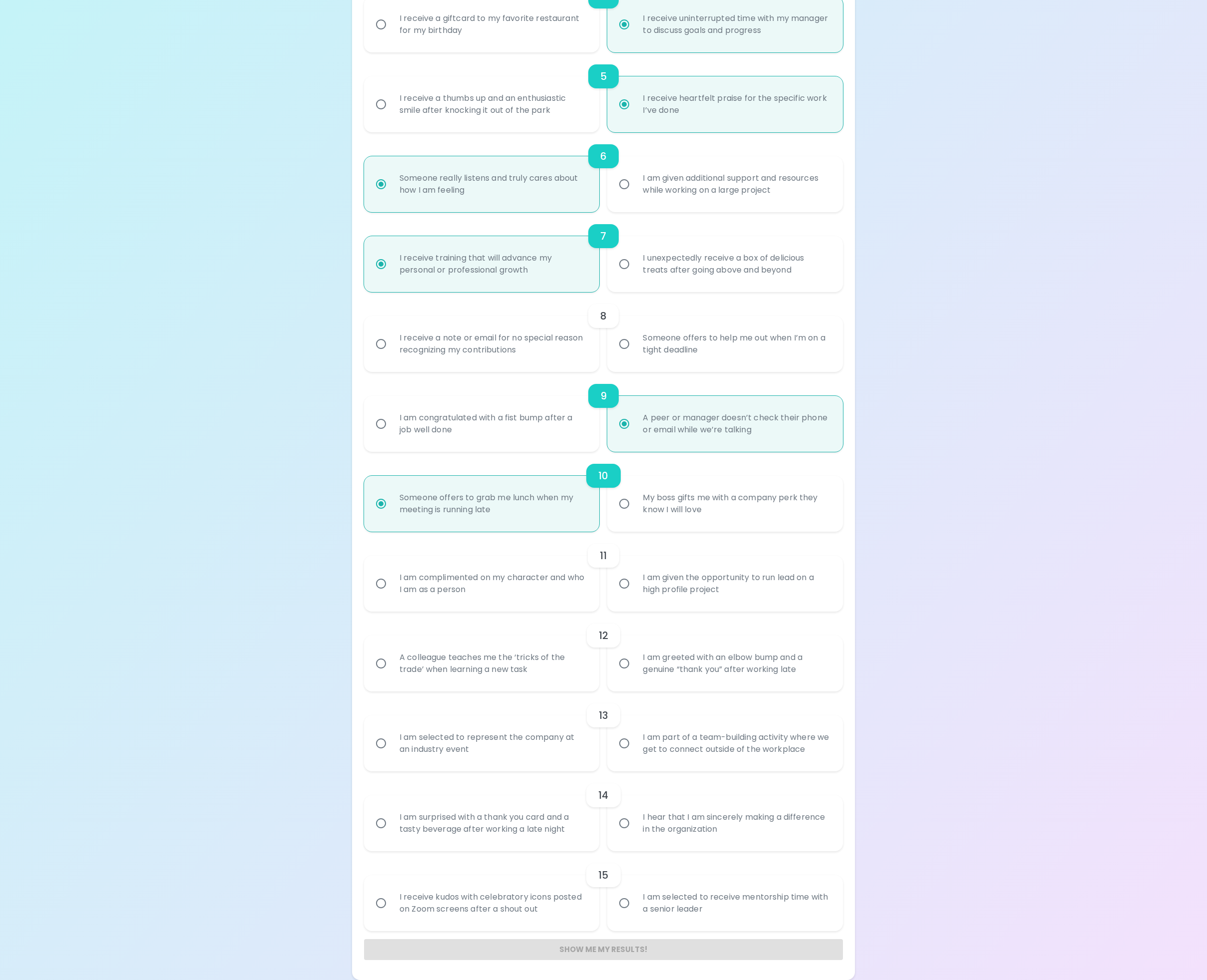
radio input "true"
click at [381, 584] on input "I am complimented on my character and who I am as a person" at bounding box center [381, 584] width 21 height 21
radio input "false"
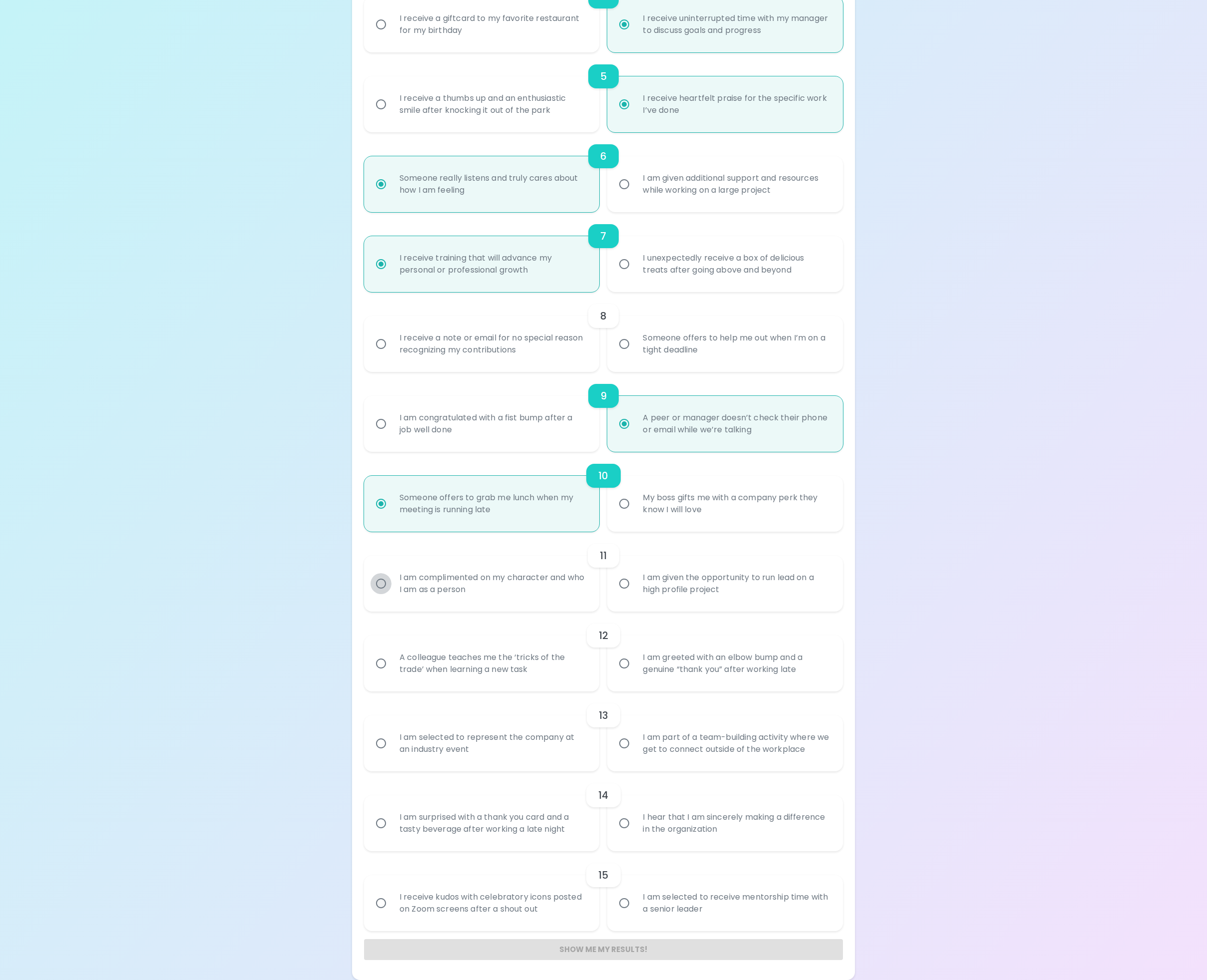
radio input "false"
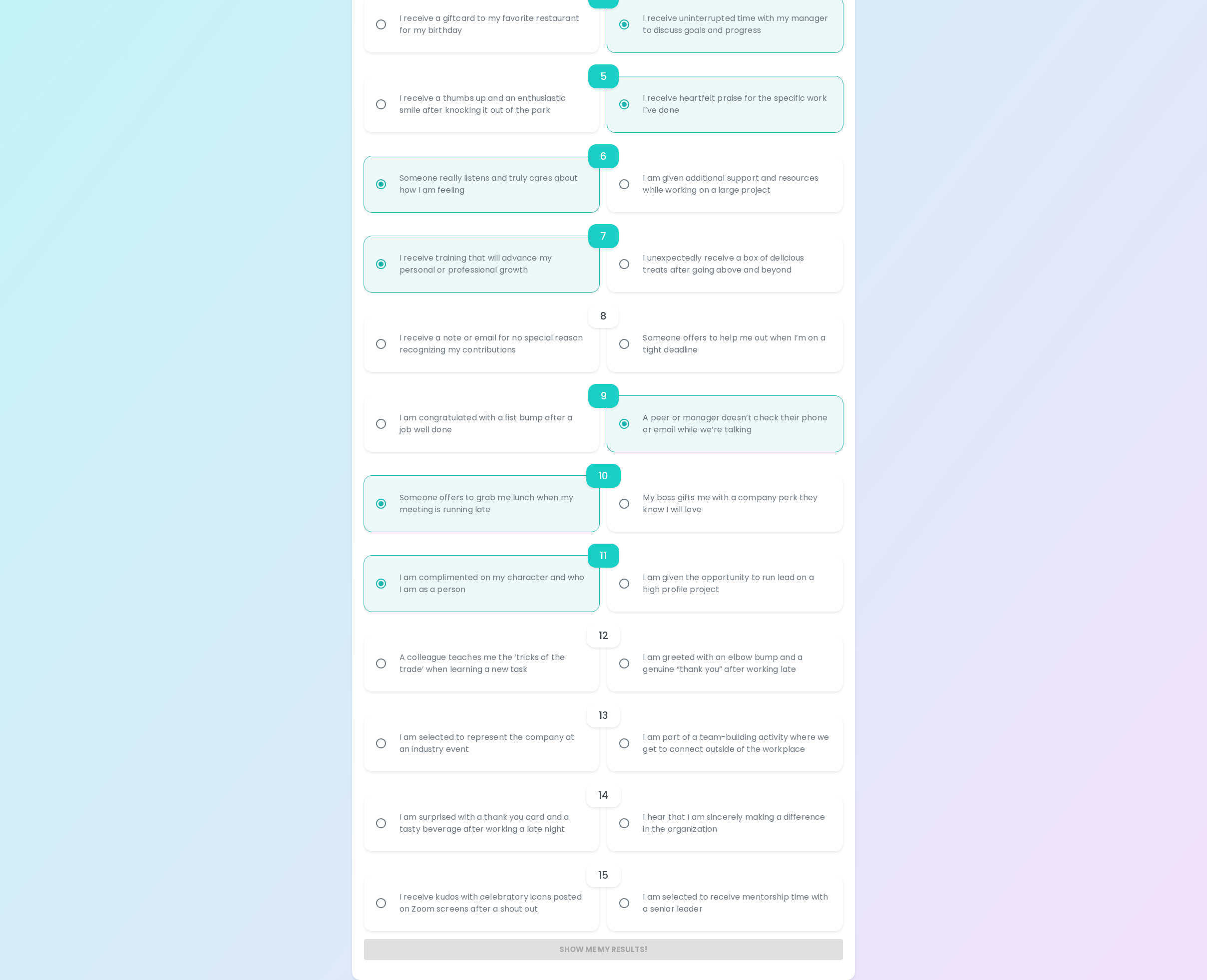
radio input "true"
click at [387, 663] on input "A colleague teaches me the ‘tricks of the trade’ when learning a new task" at bounding box center [381, 663] width 21 height 21
radio input "false"
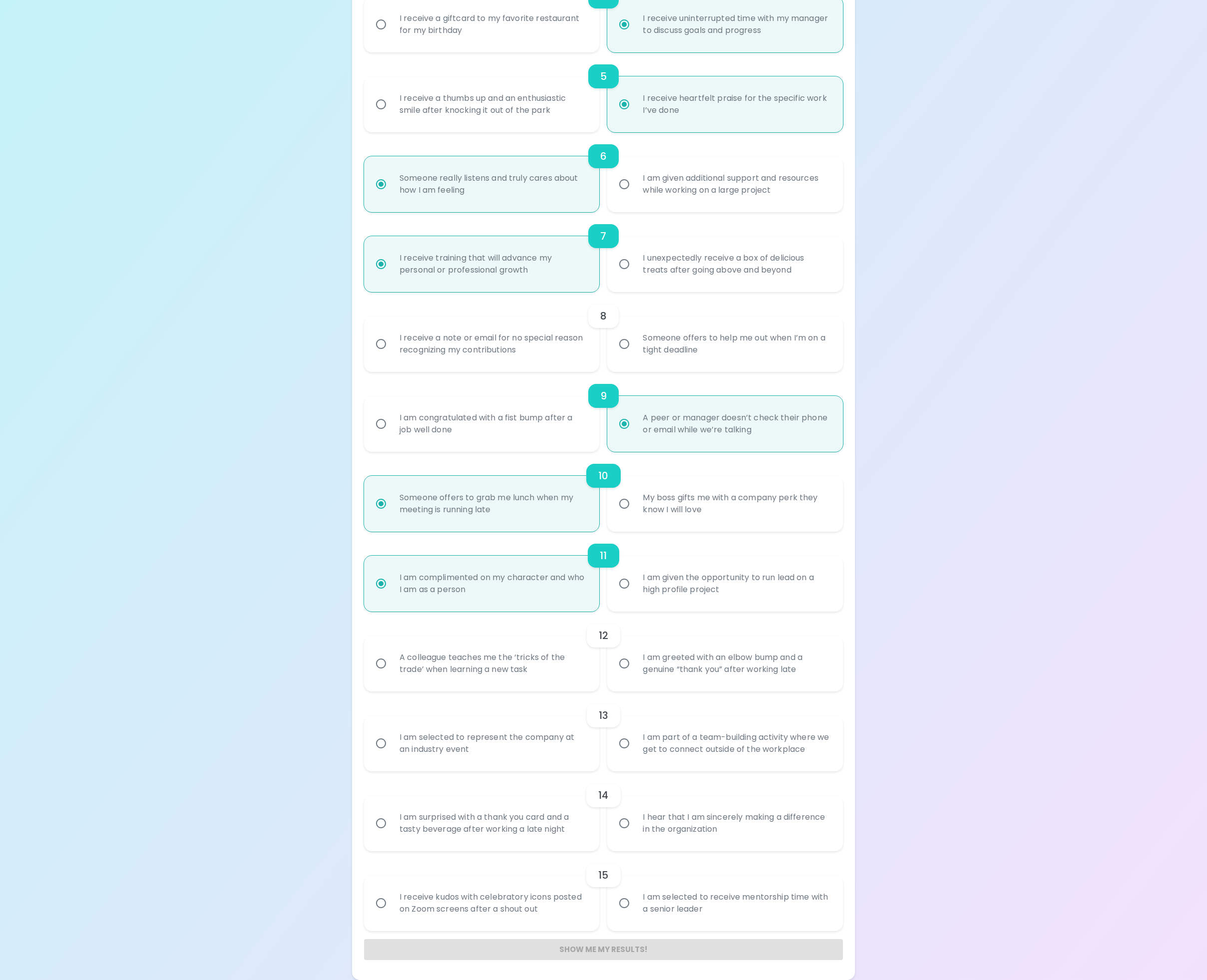
radio input "false"
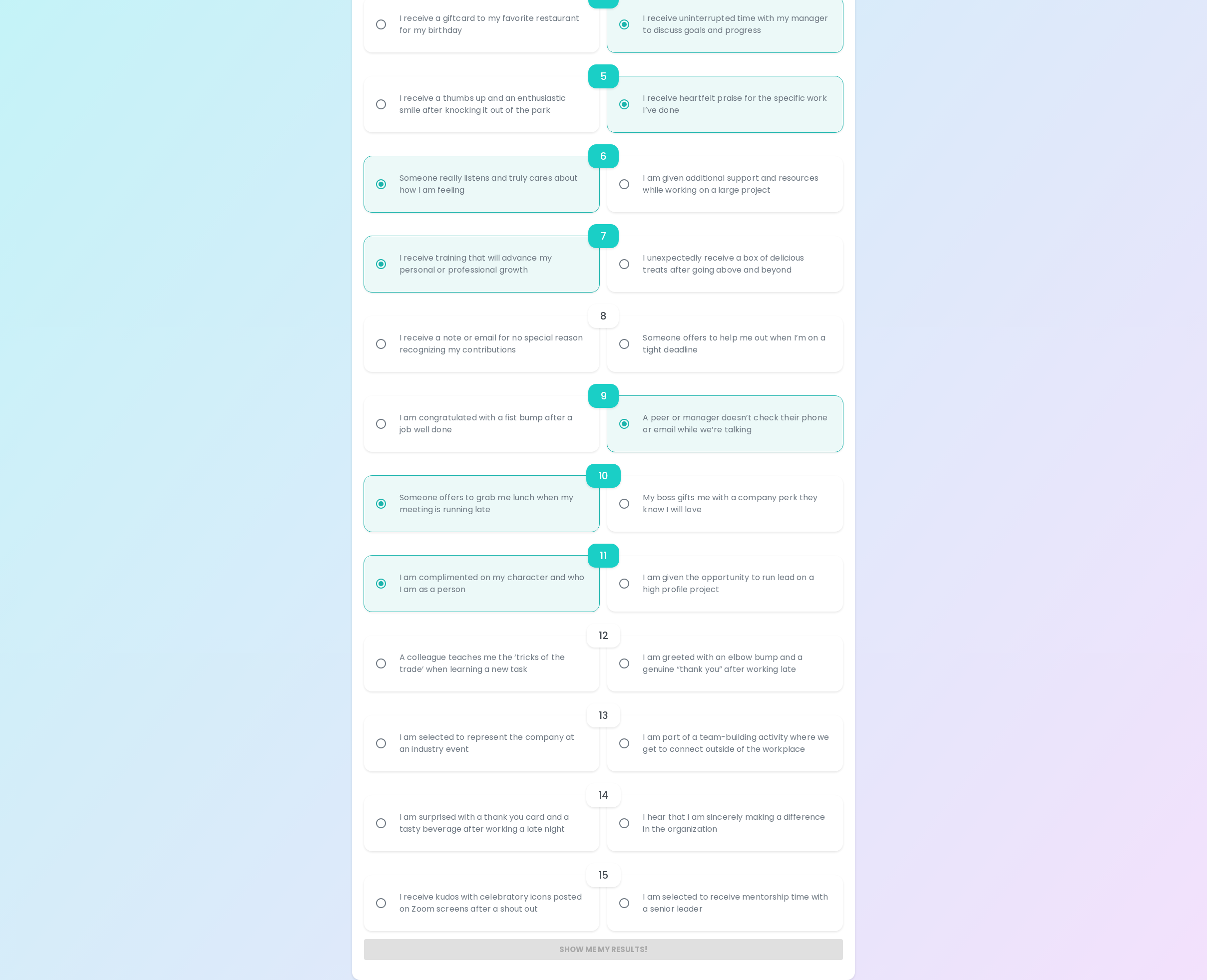
radio input "false"
radio input "true"
click at [627, 665] on input "I am part of a team-building activity where we get to connect outside of the wo…" at bounding box center [624, 743] width 21 height 21
radio input "false"
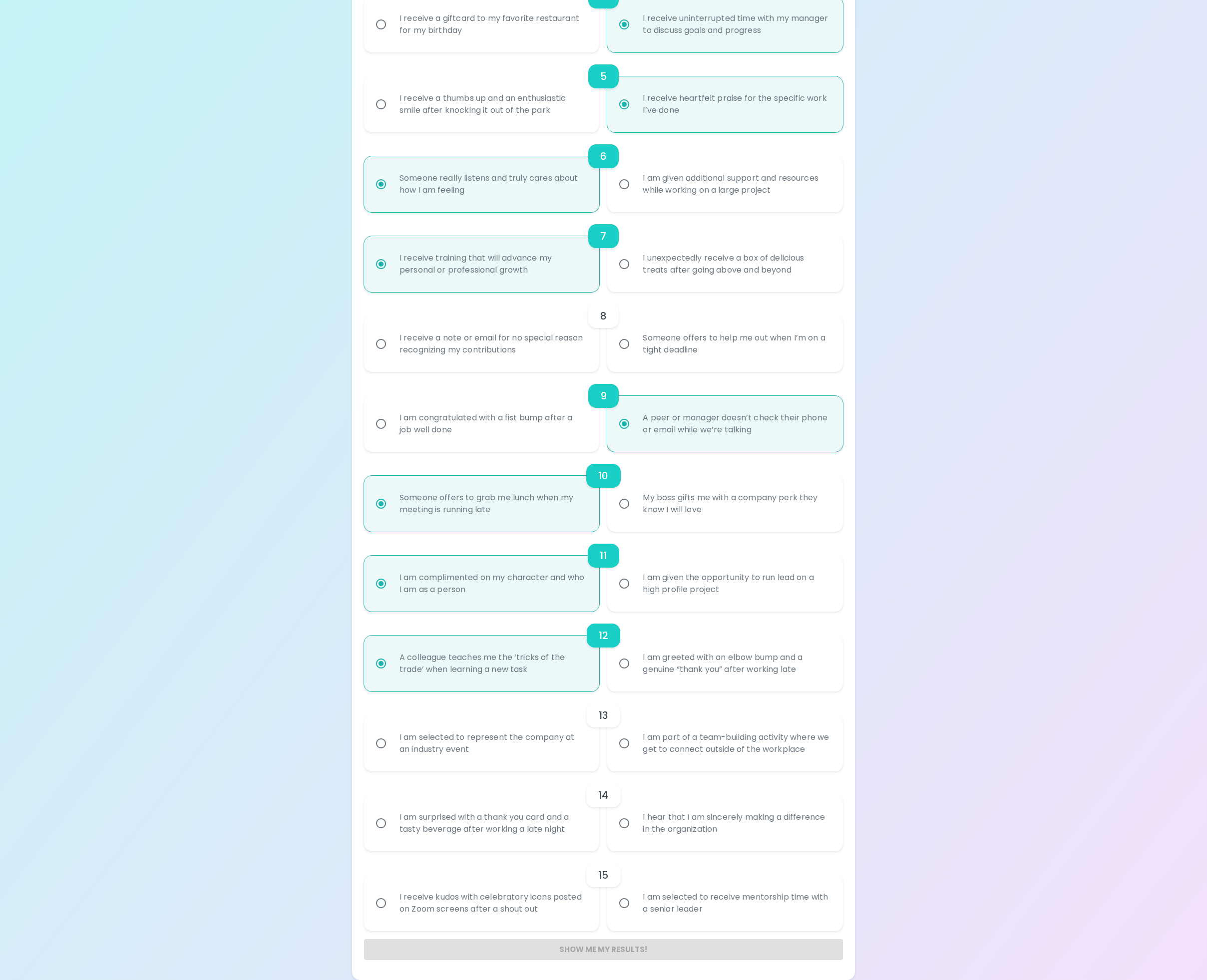
radio input "false"
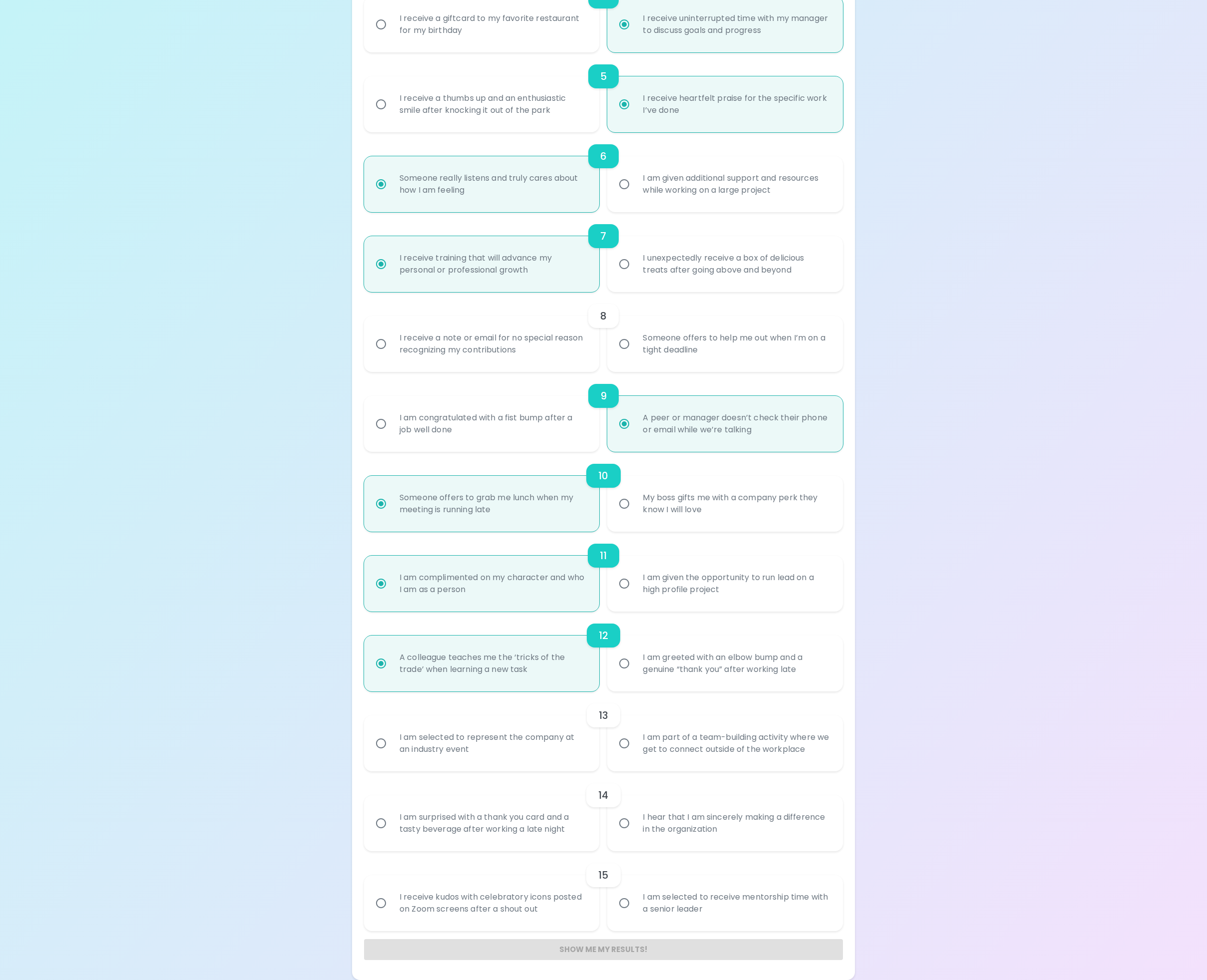
radio input "false"
radio input "true"
click at [622, 665] on input "I hear that I am sincerely making a difference in the organization" at bounding box center [624, 823] width 21 height 21
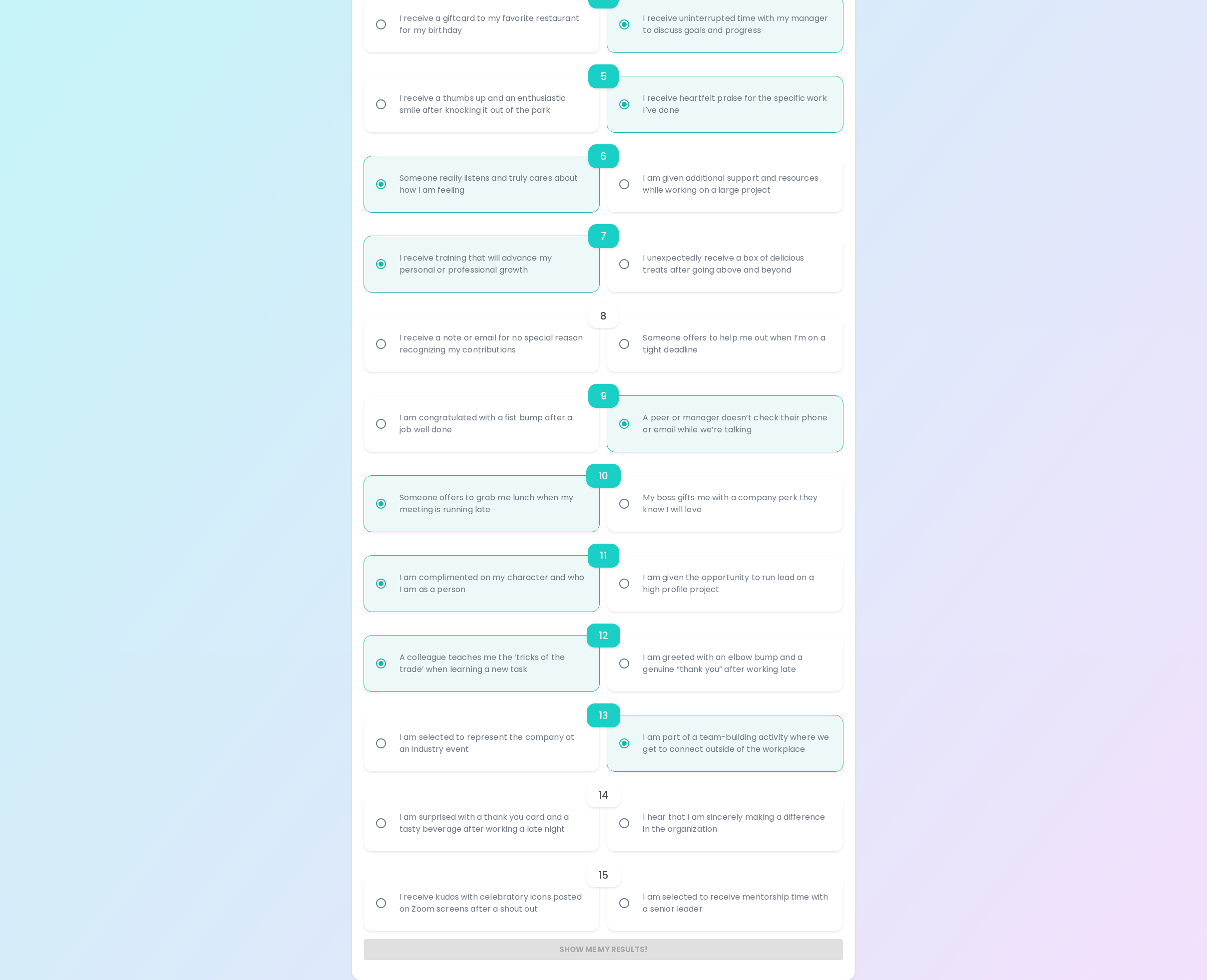
radio input "false"
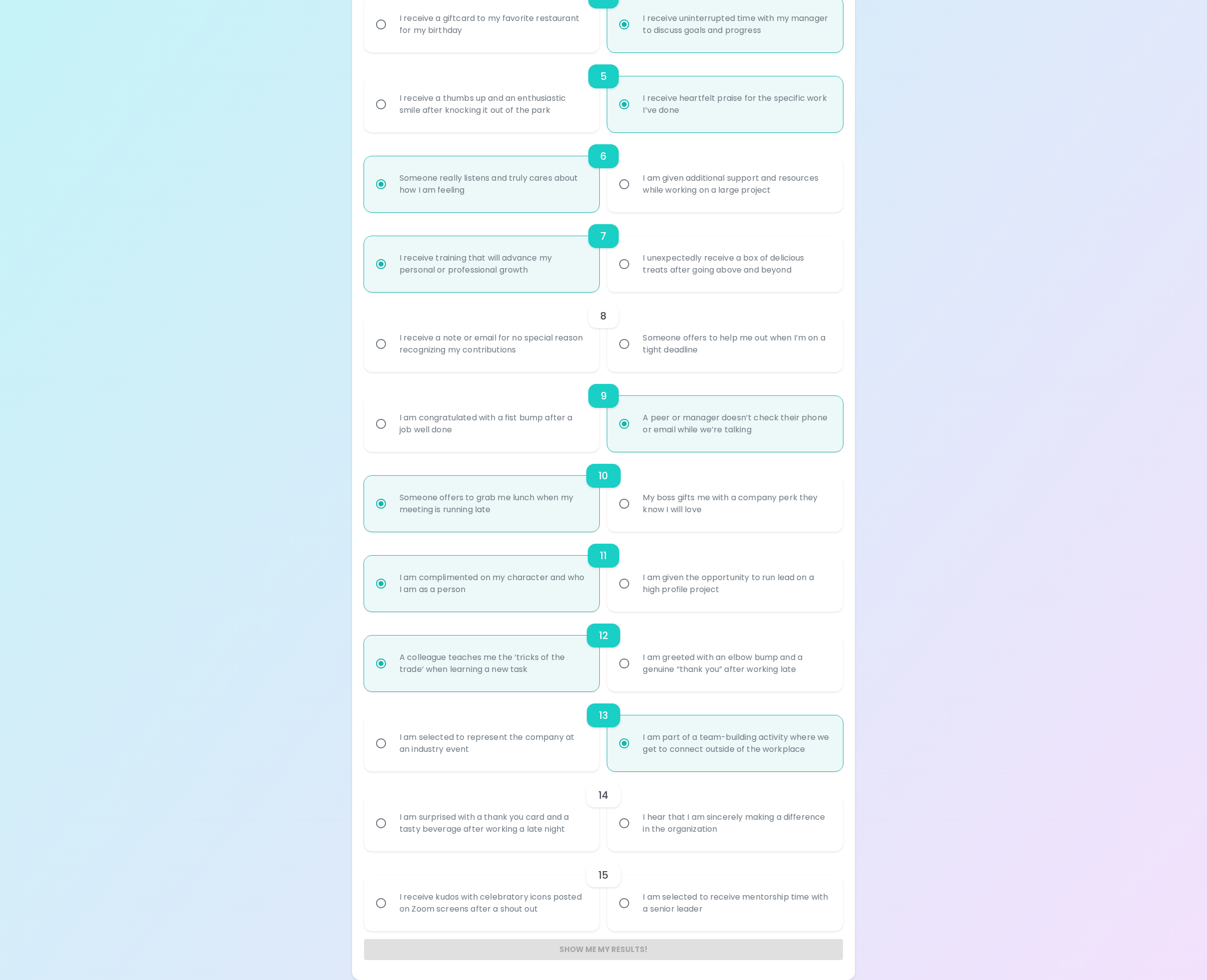
radio input "false"
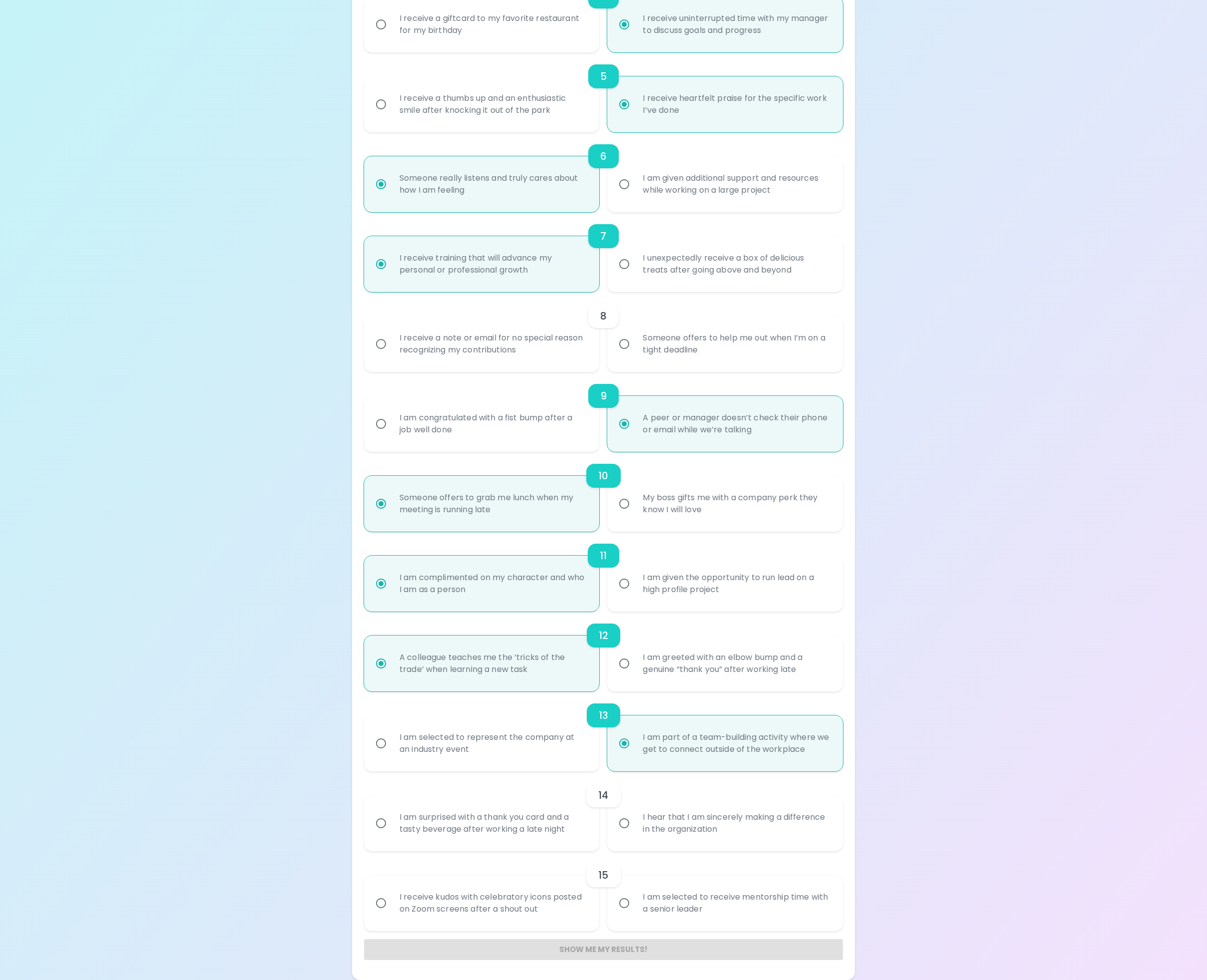
radio input "false"
radio input "true"
click at [382, 665] on input "I am surprised with a thank you card and a tasty beverage after working a late …" at bounding box center [381, 823] width 21 height 21
radio input "false"
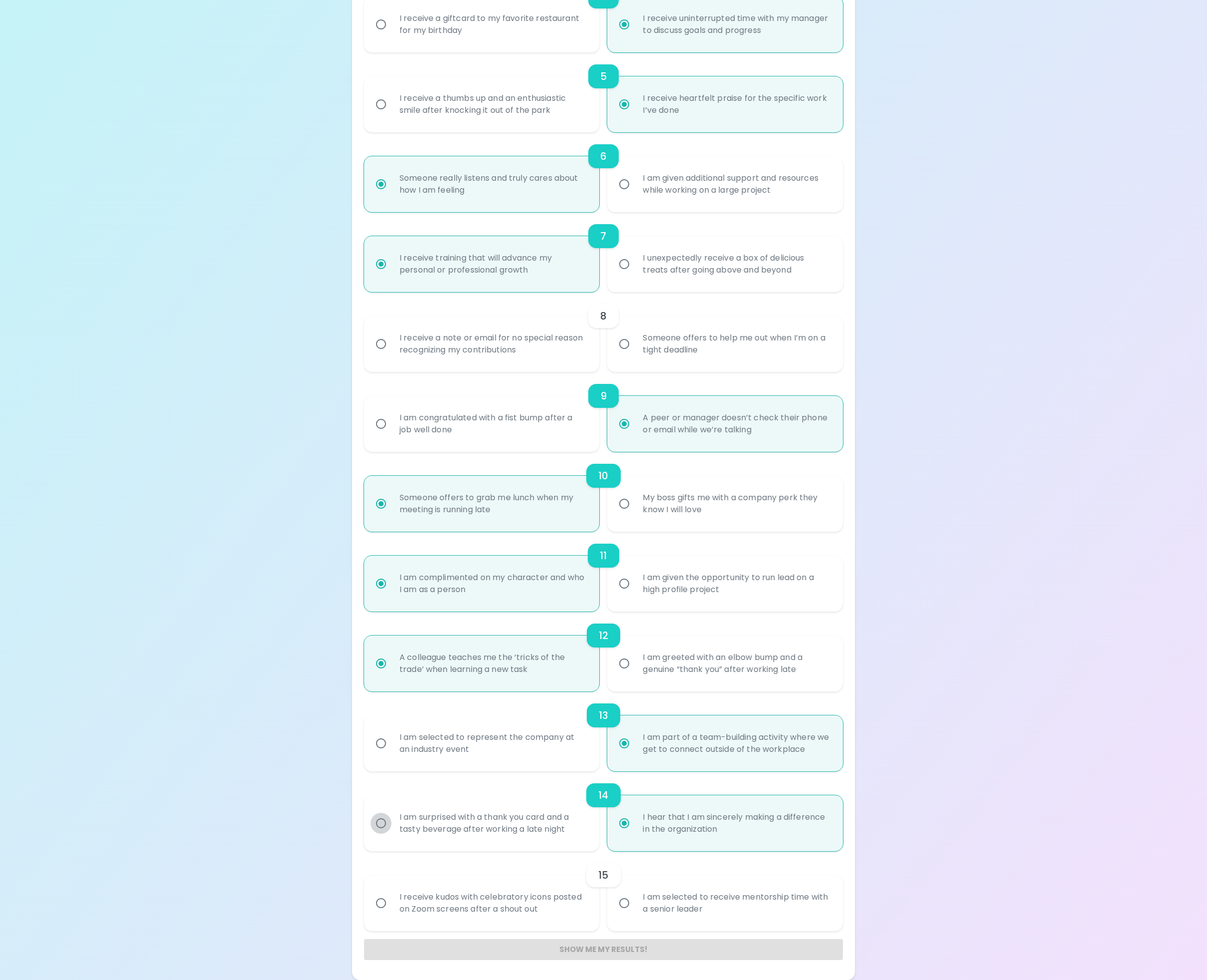
radio input "false"
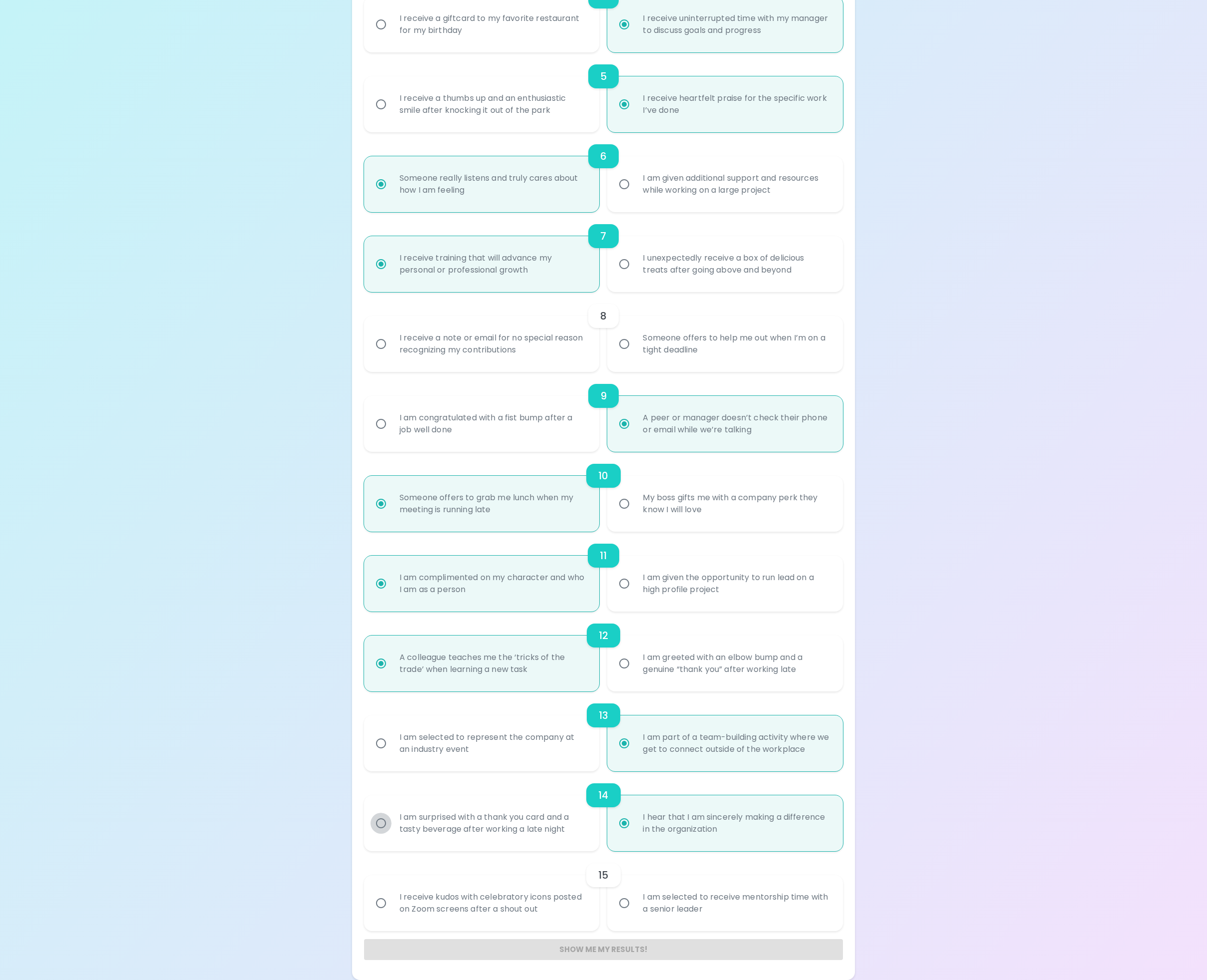
radio input "false"
radio input "true"
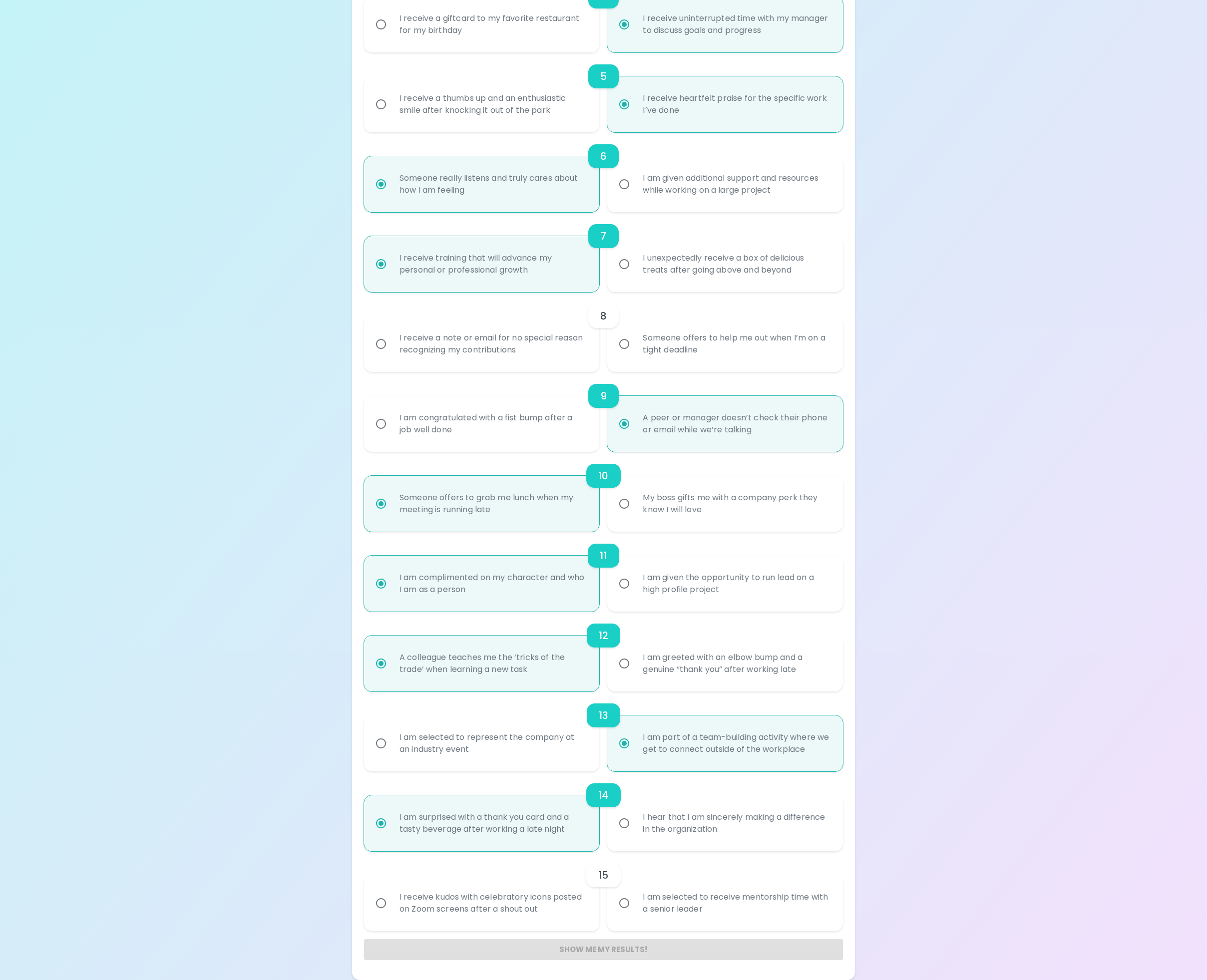
radio input "true"
click at [628, 665] on input "I am selected to receive mentorship time with a senior leader" at bounding box center [624, 903] width 21 height 21
radio input "false"
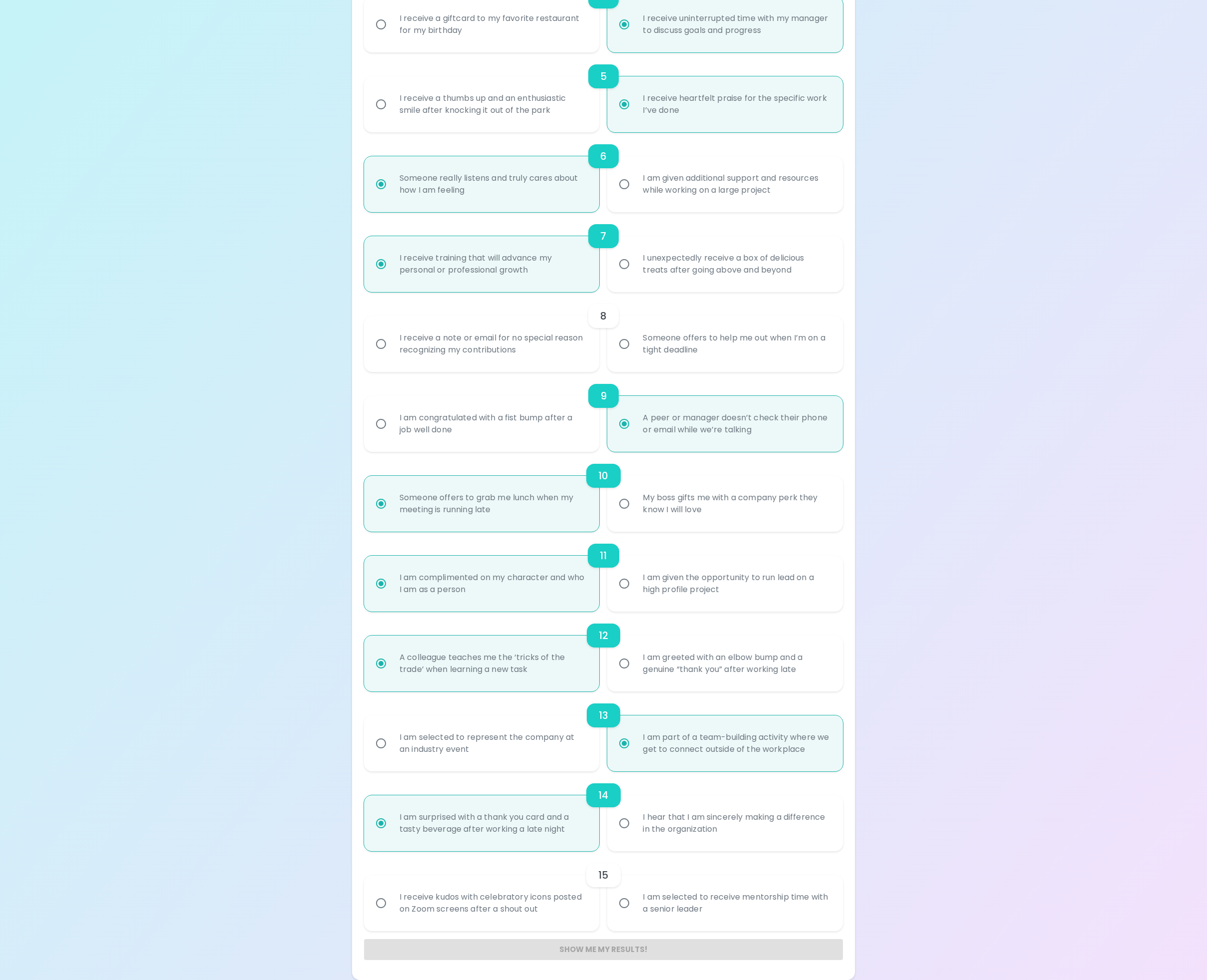
radio input "false"
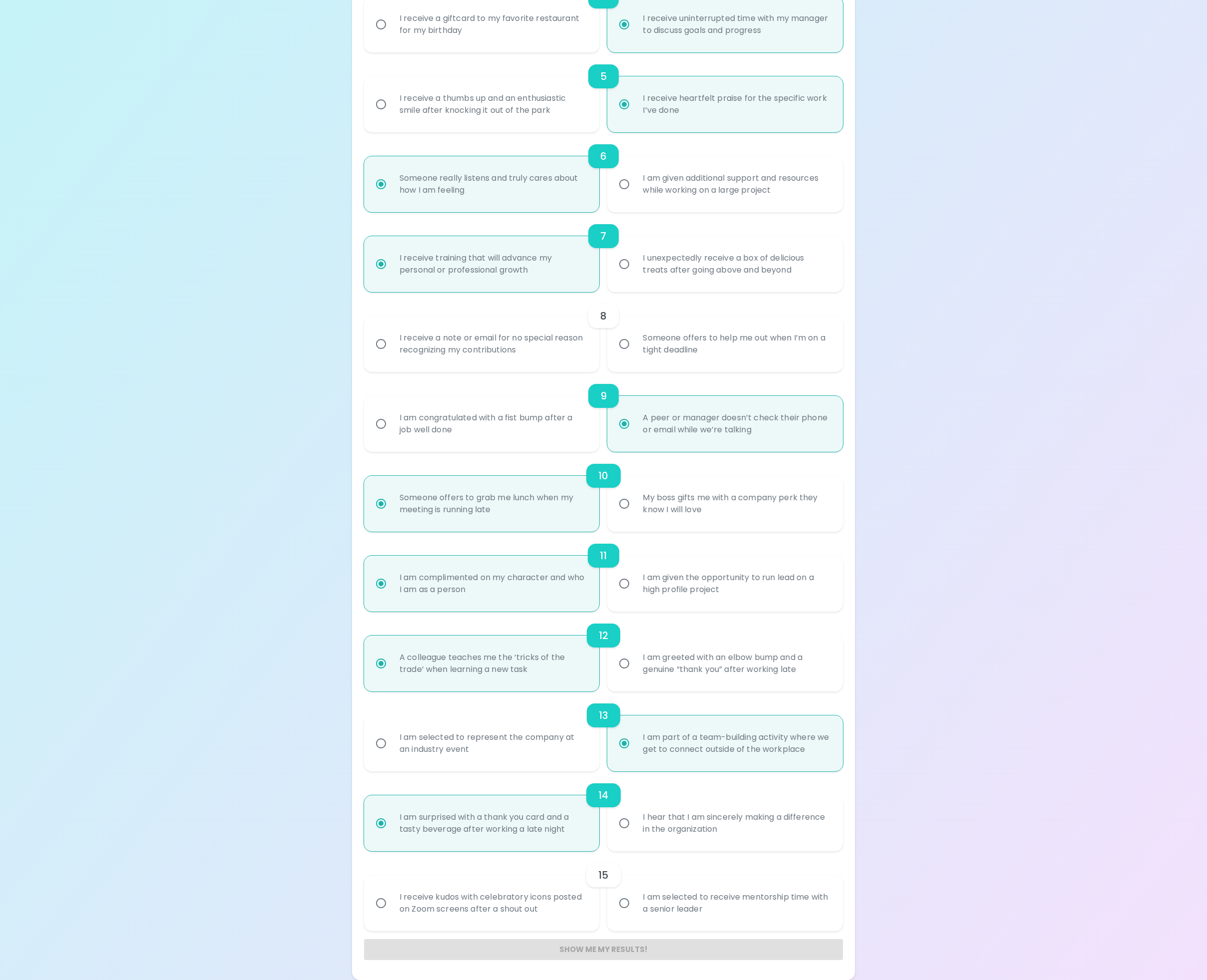
radio input "false"
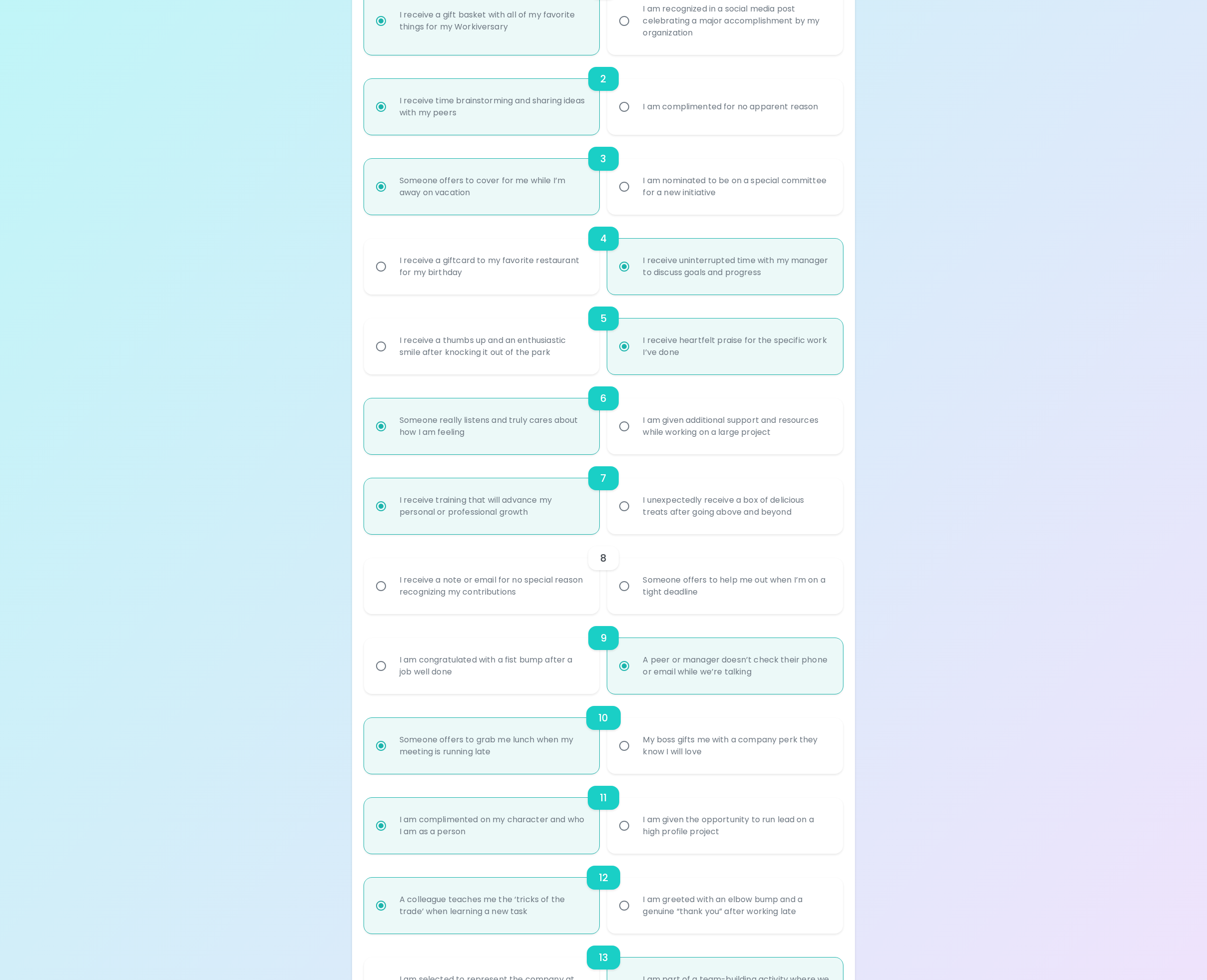
scroll to position [269, 0]
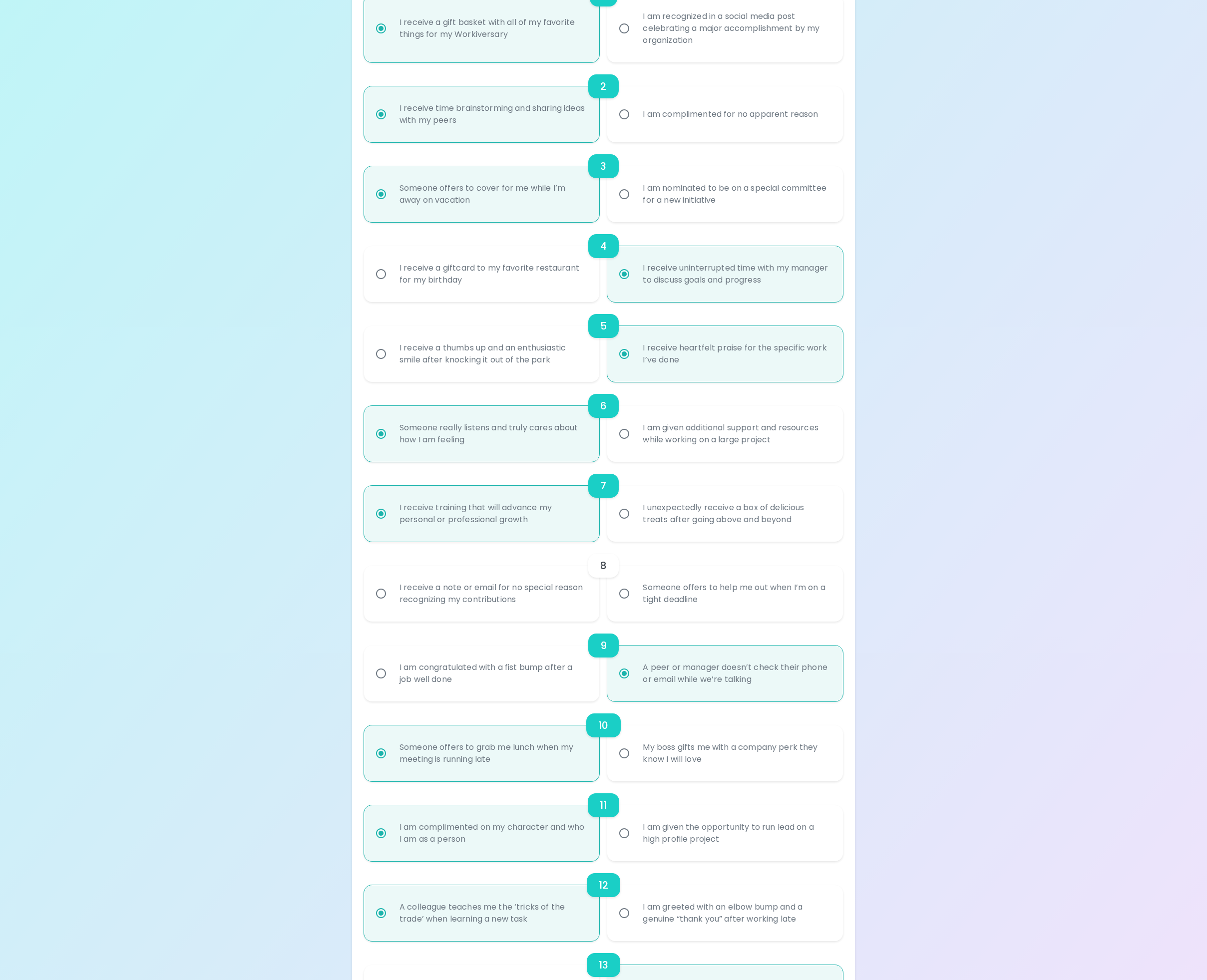
radio input "true"
click at [625, 590] on input "Someone offers to help me out when I’m on a tight deadline" at bounding box center [624, 593] width 21 height 21
radio input "false"
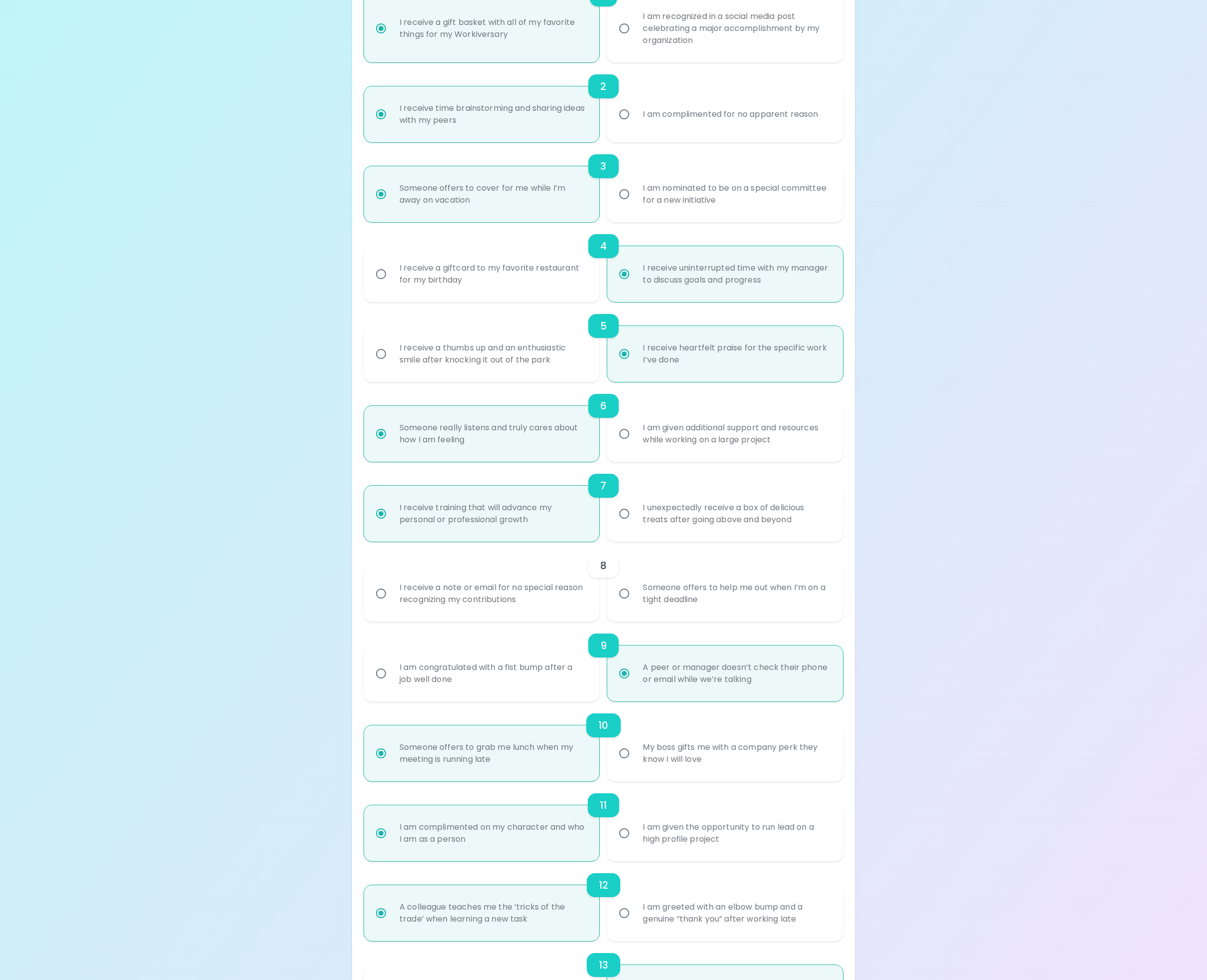
radio input "false"
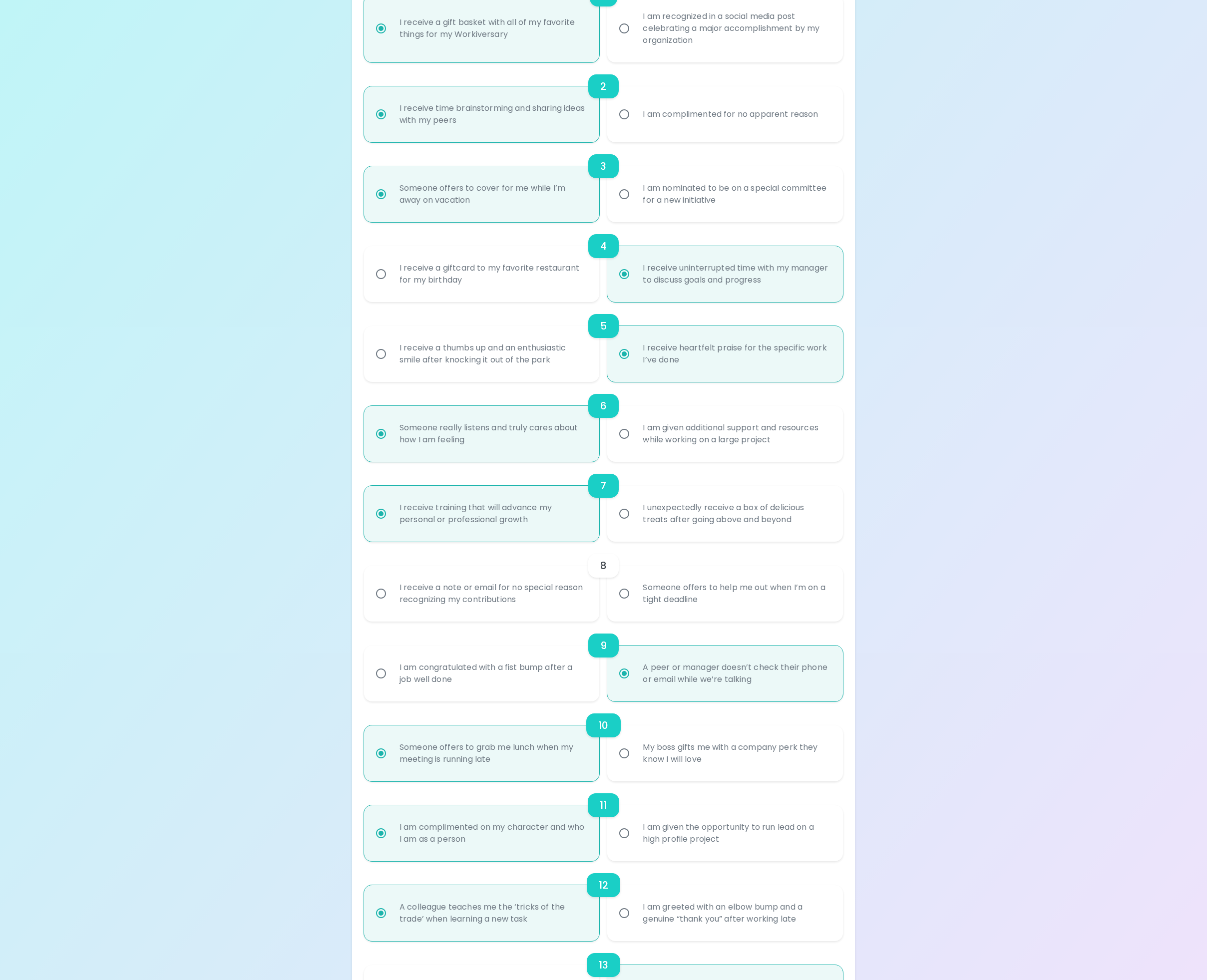
radio input "false"
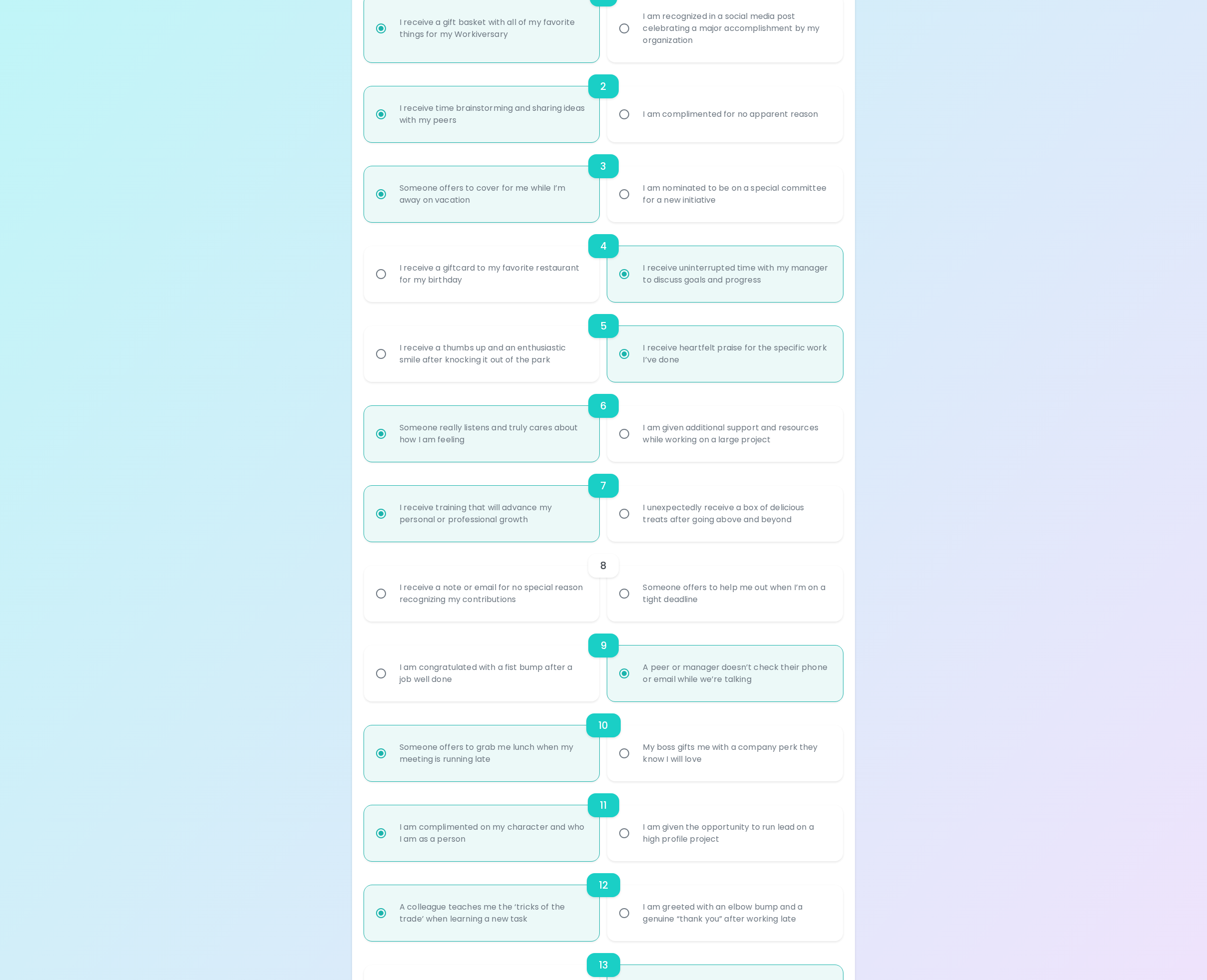
radio input "false"
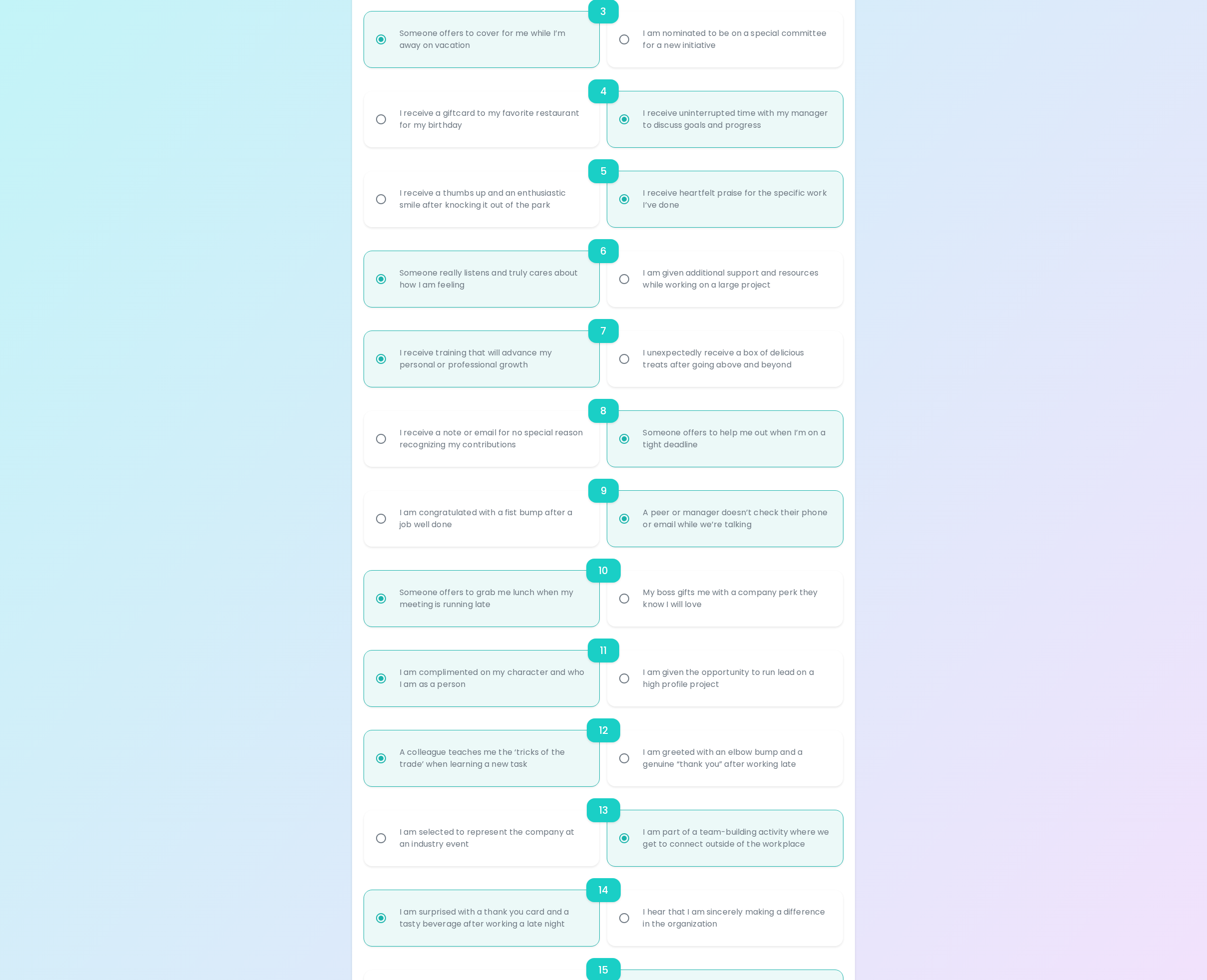
scroll to position [519, 0]
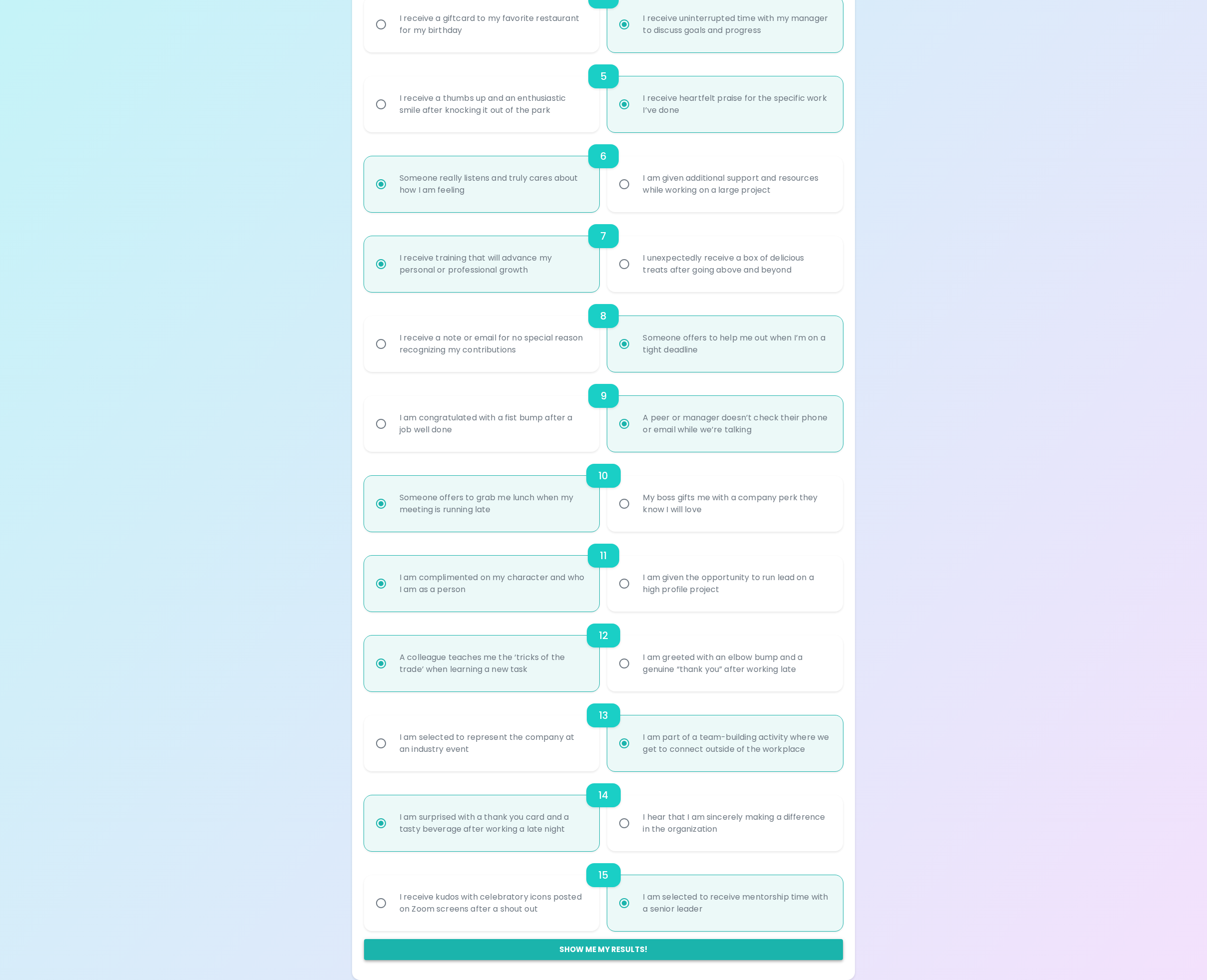
radio input "true"
click at [605, 665] on button "Show me my results!" at bounding box center [603, 950] width 479 height 21
radio input "false"
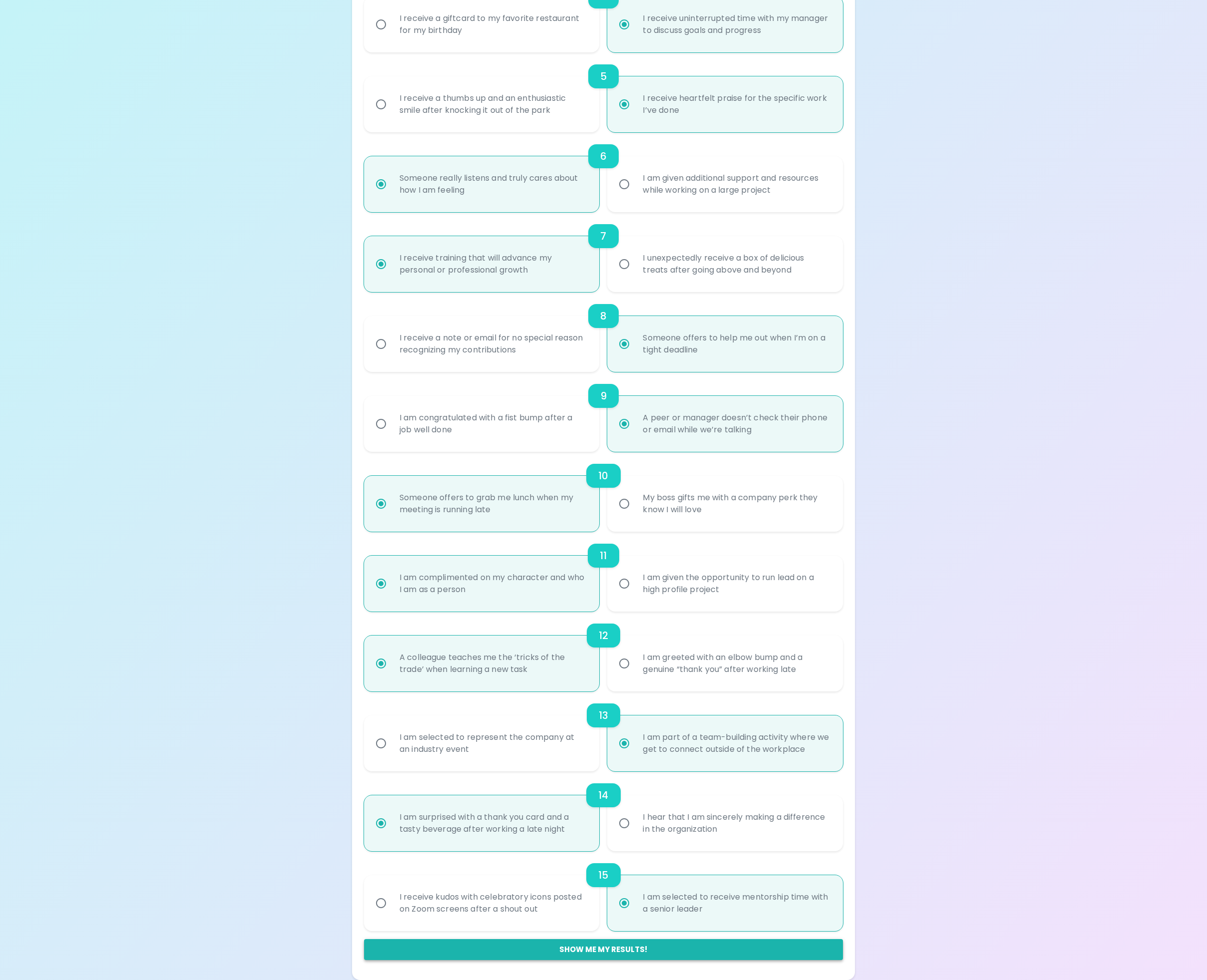
radio input "false"
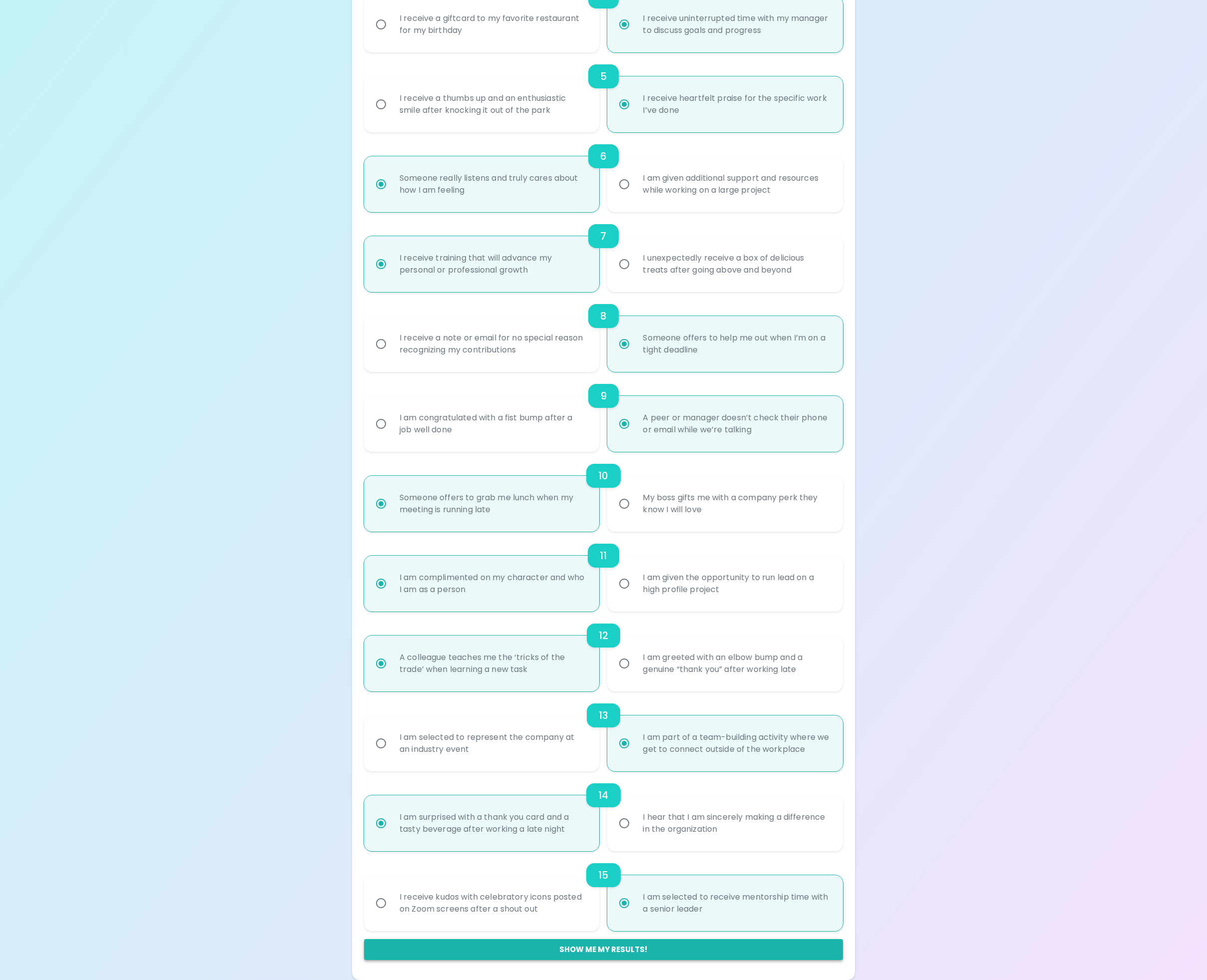
radio input "false"
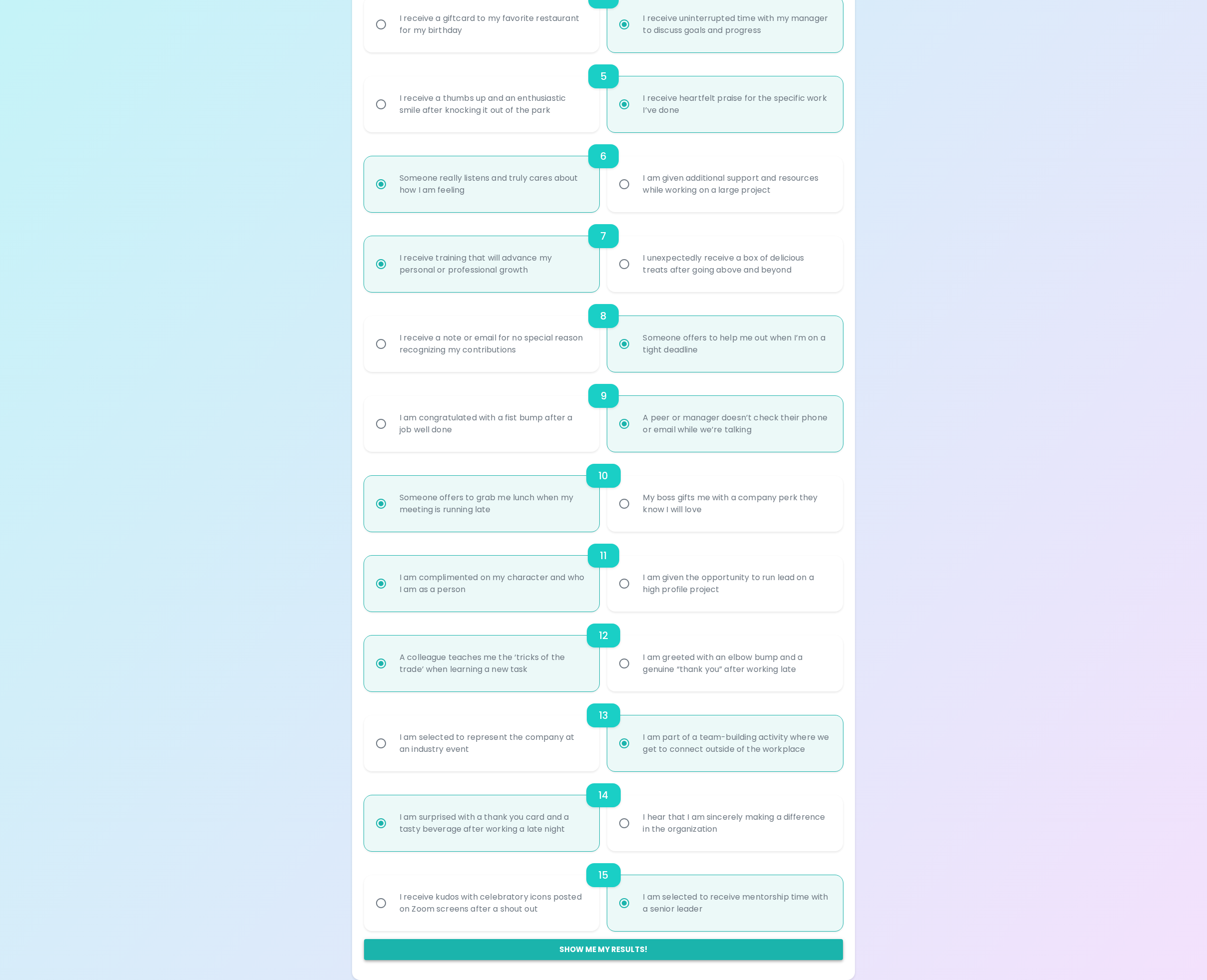
radio input "true"
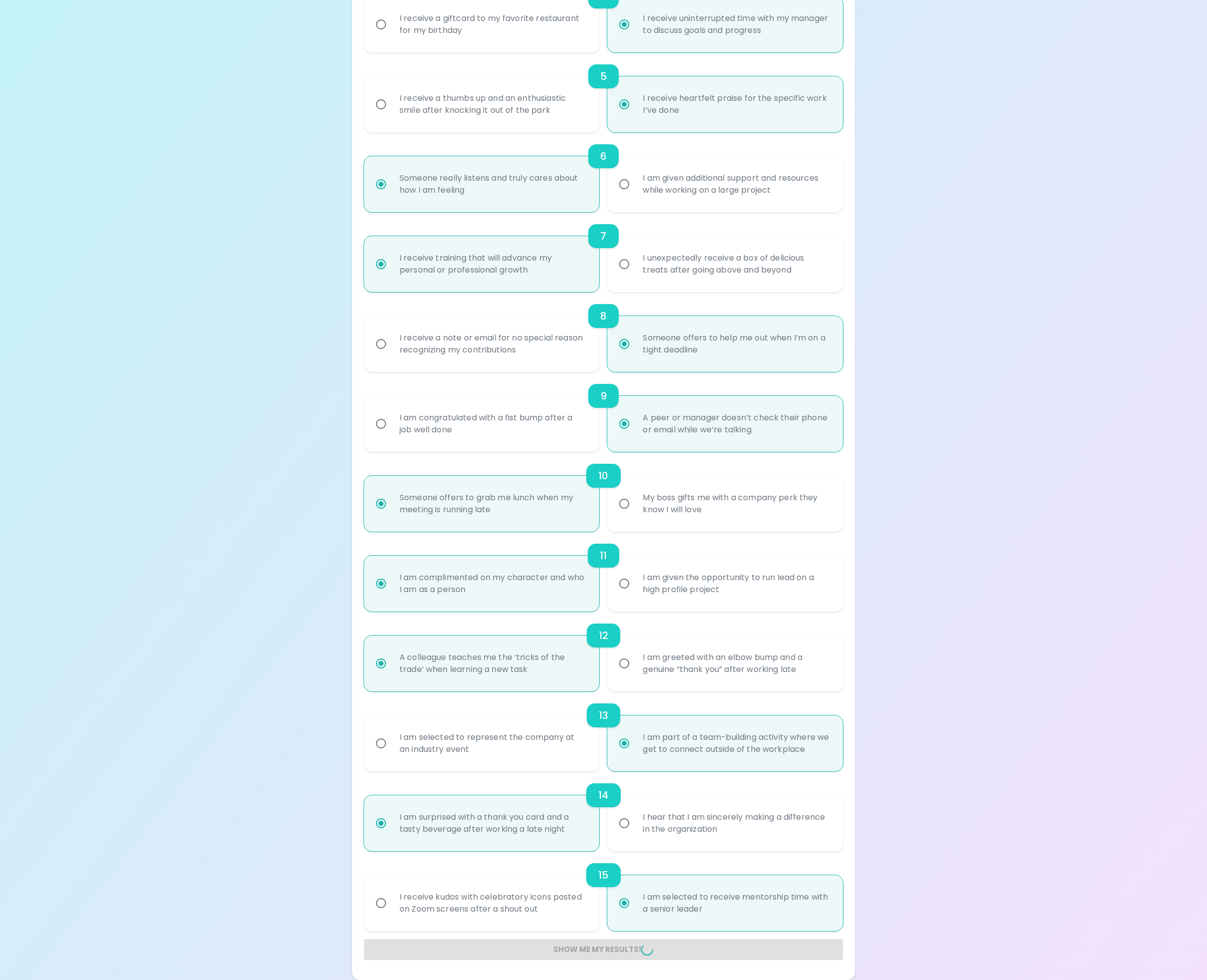
radio input "false"
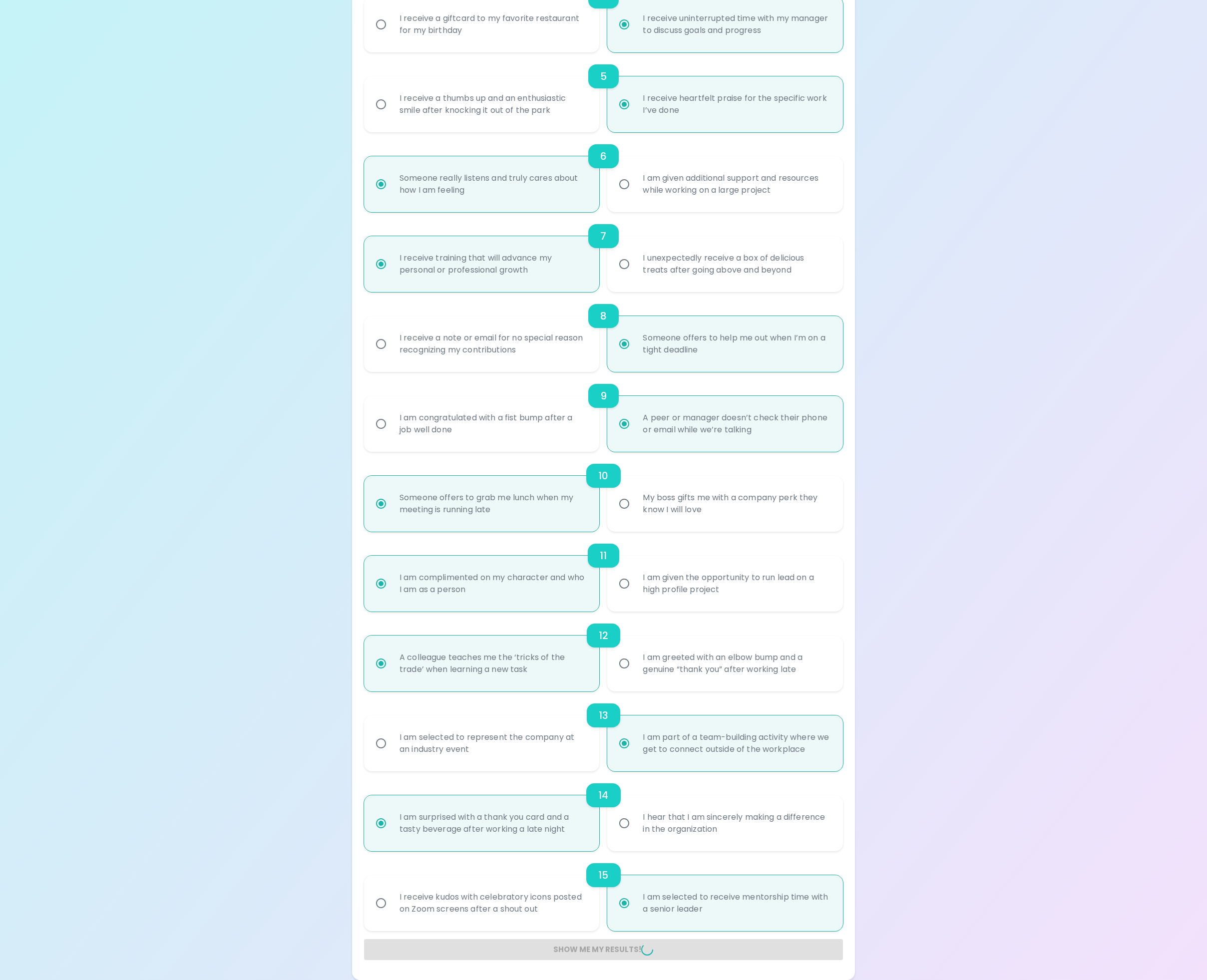
radio input "false"
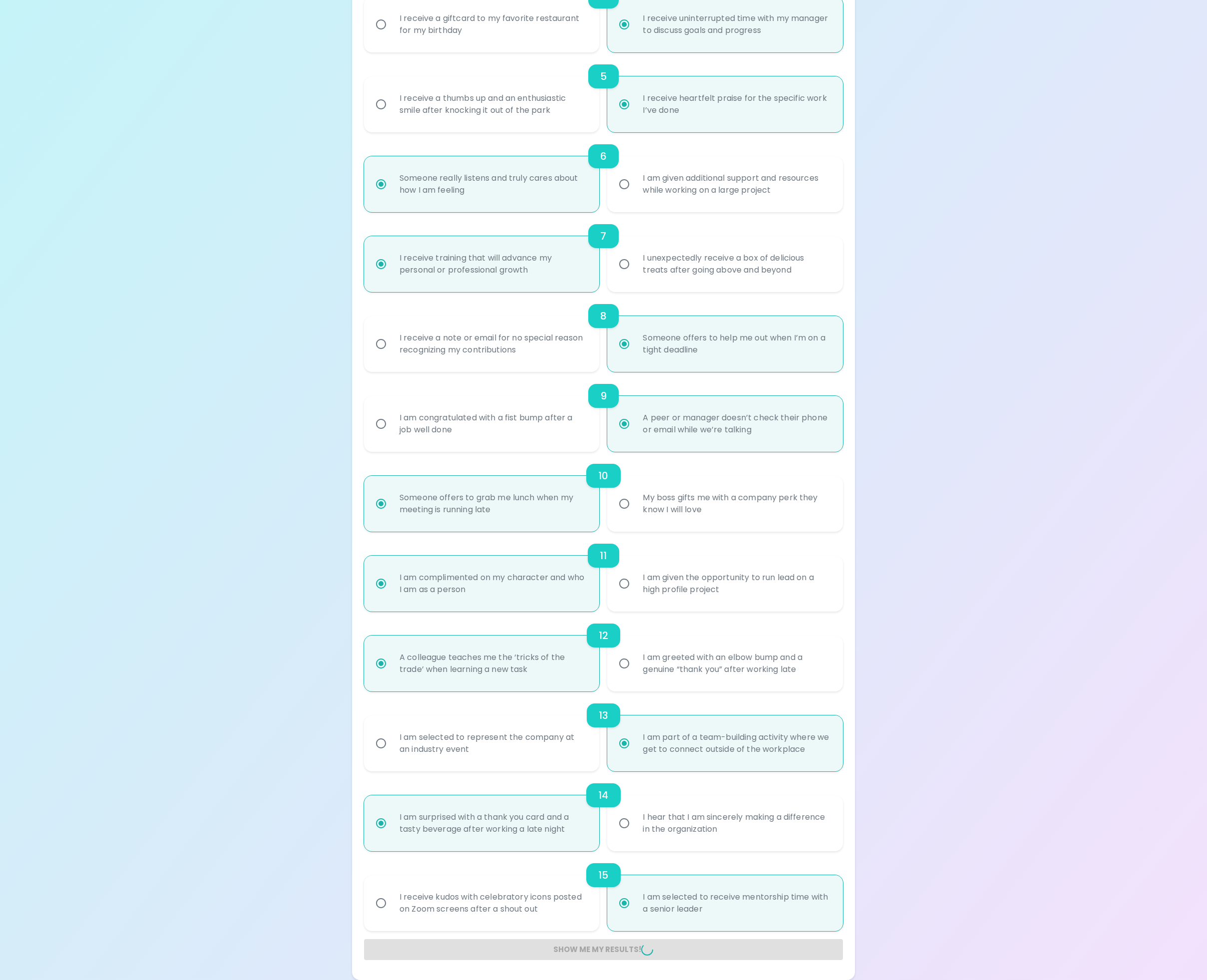
radio input "false"
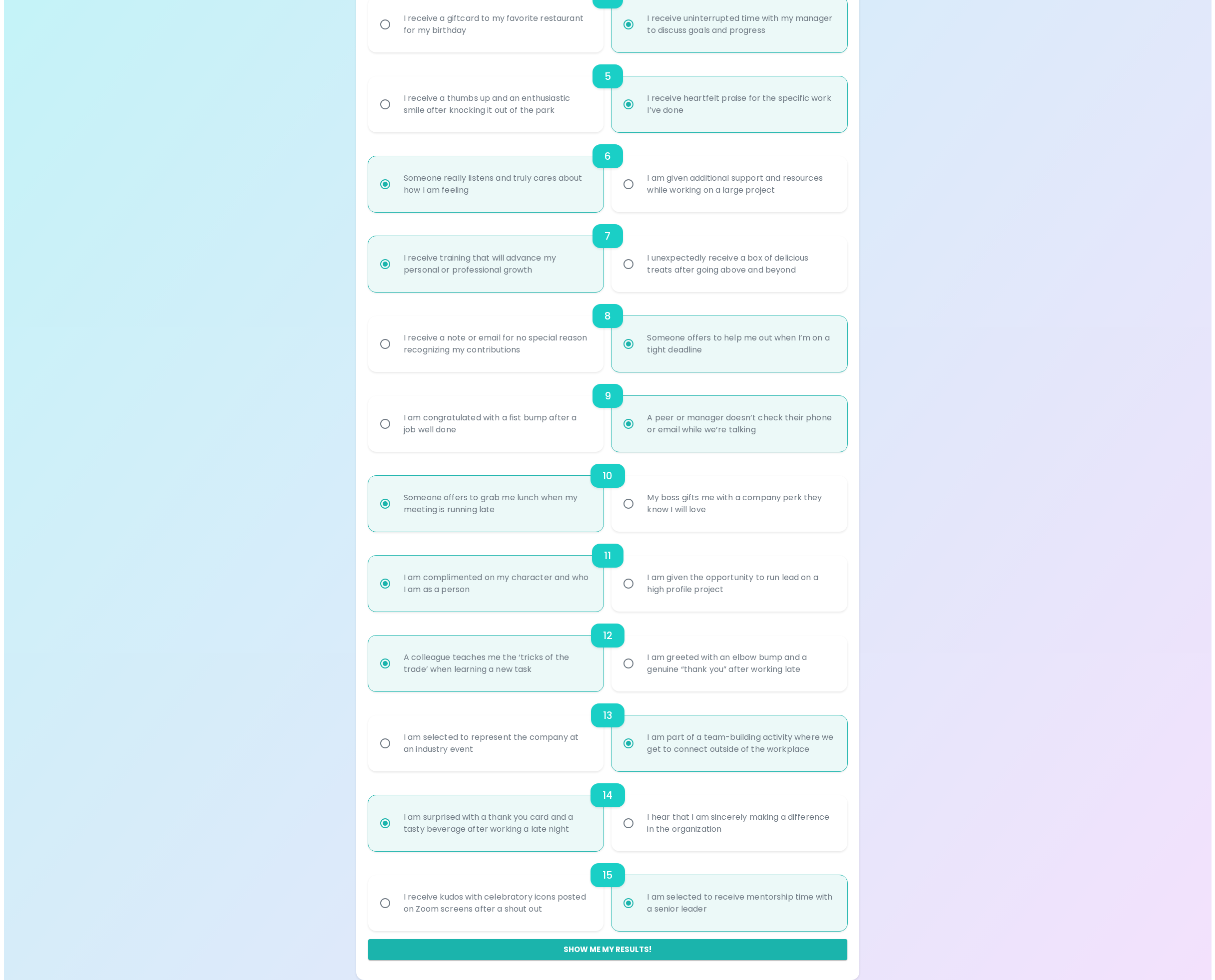
scroll to position [0, 0]
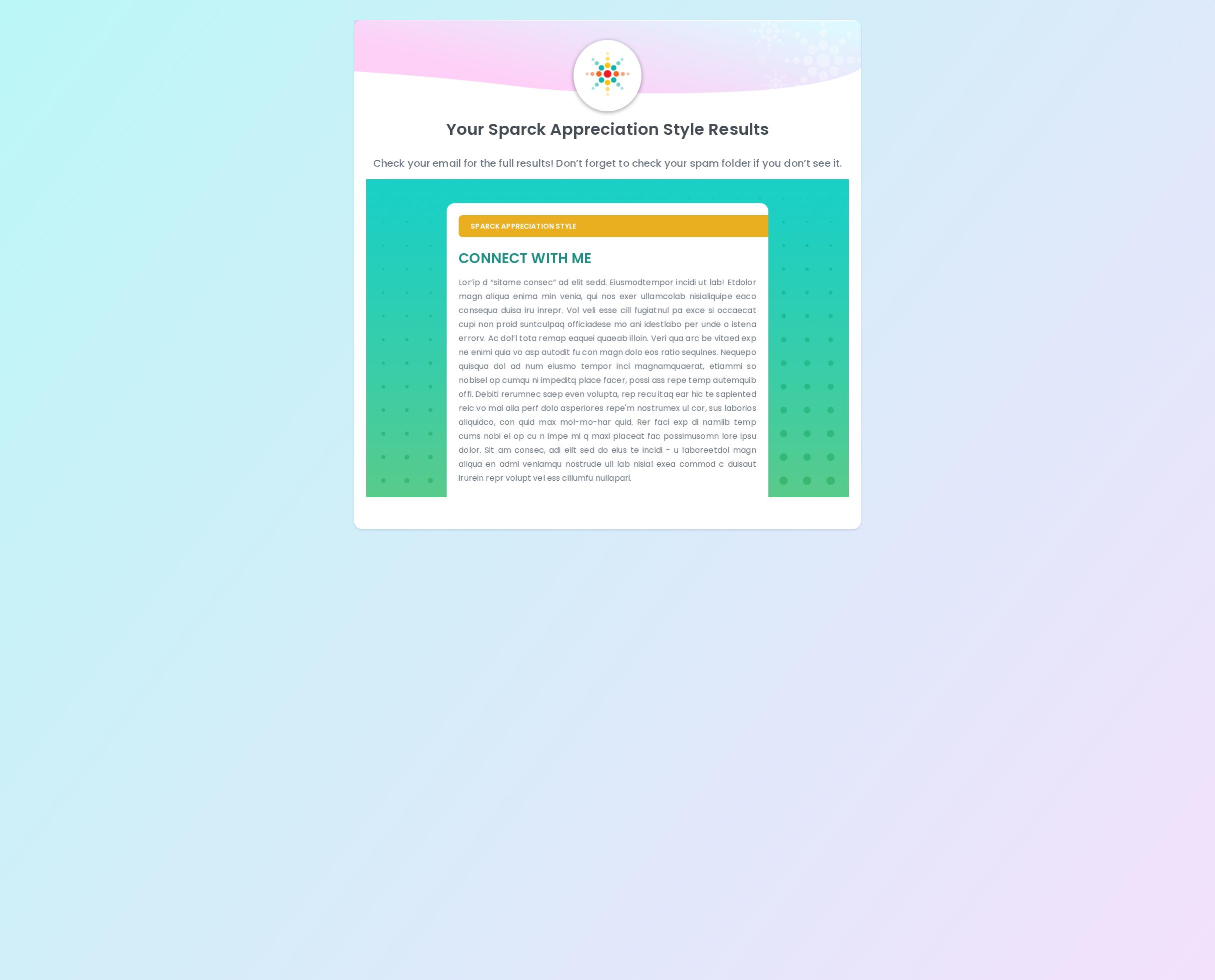
click at [178, 149] on div "Your Sparck Appreciation Style Results Check your email for the full results! D…" at bounding box center [607, 264] width 1215 height 529
